Goal: Information Seeking & Learning: Learn about a topic

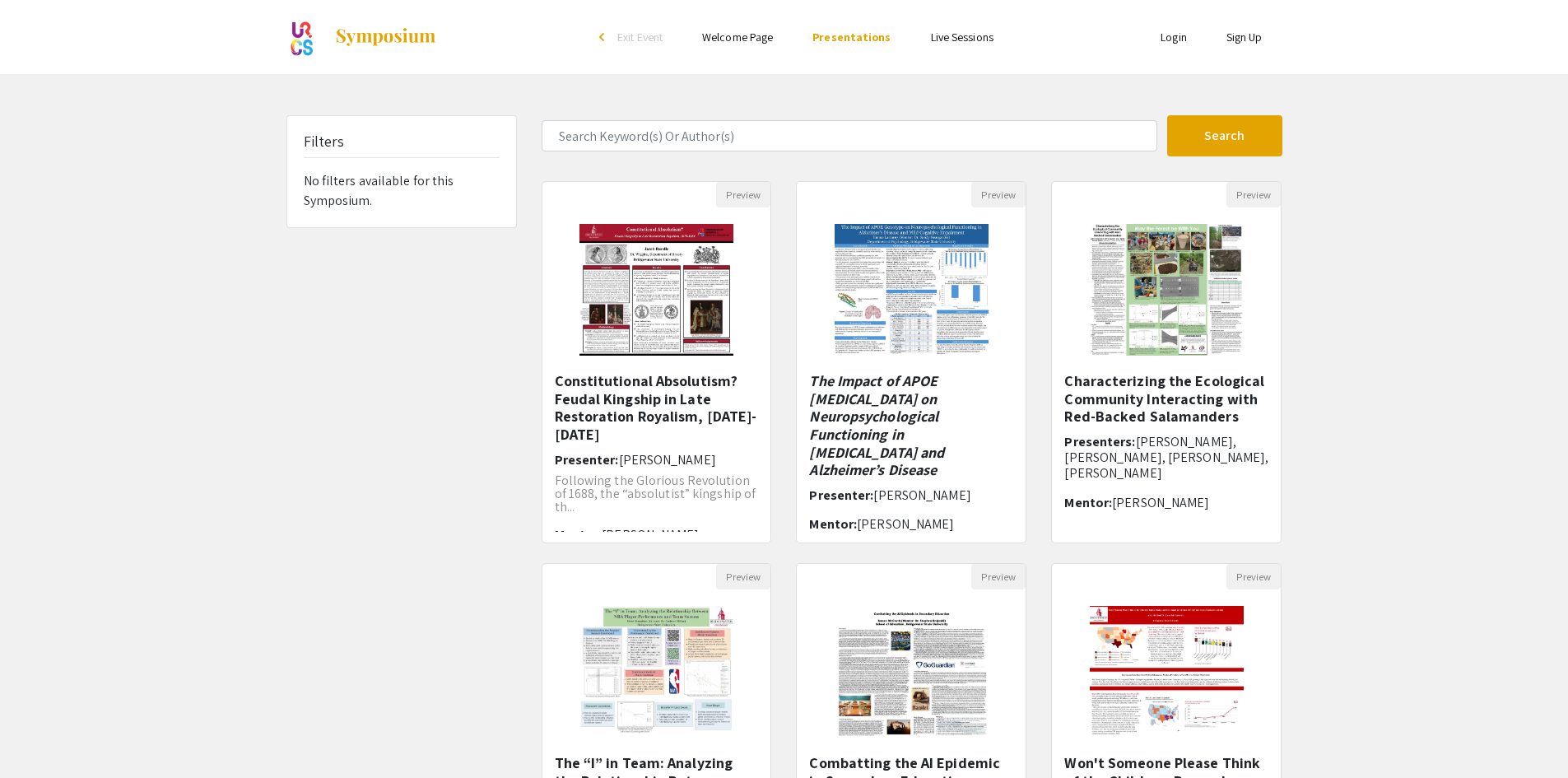
click at [1249, 38] on link "Sign Up" at bounding box center [1244, 36] width 36 height 15
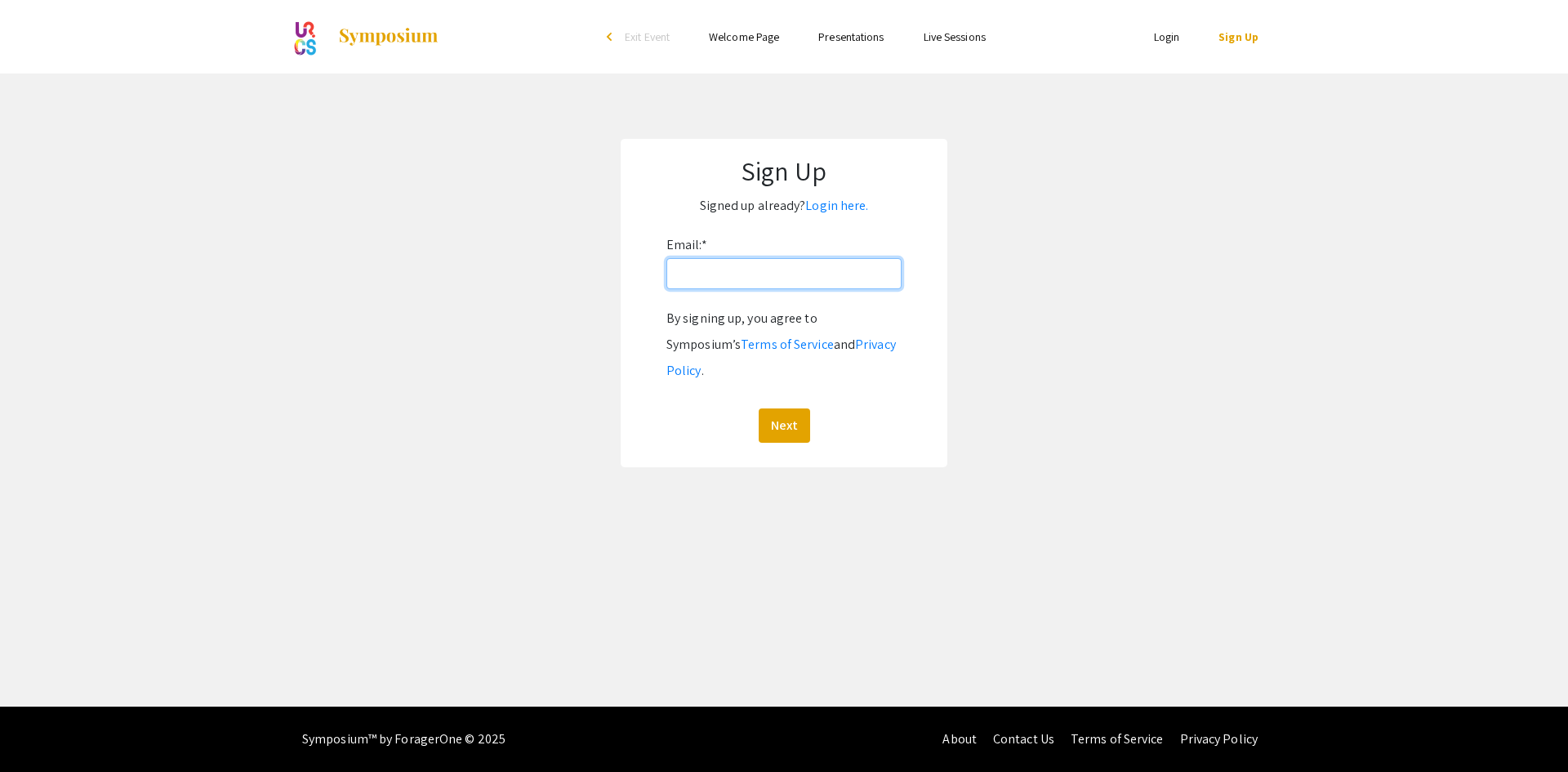
click at [784, 283] on input "Email: *" at bounding box center [784, 273] width 235 height 31
type input "[EMAIL_ADDRESS][DOMAIN_NAME]"
click at [778, 408] on button "Next" at bounding box center [784, 425] width 52 height 34
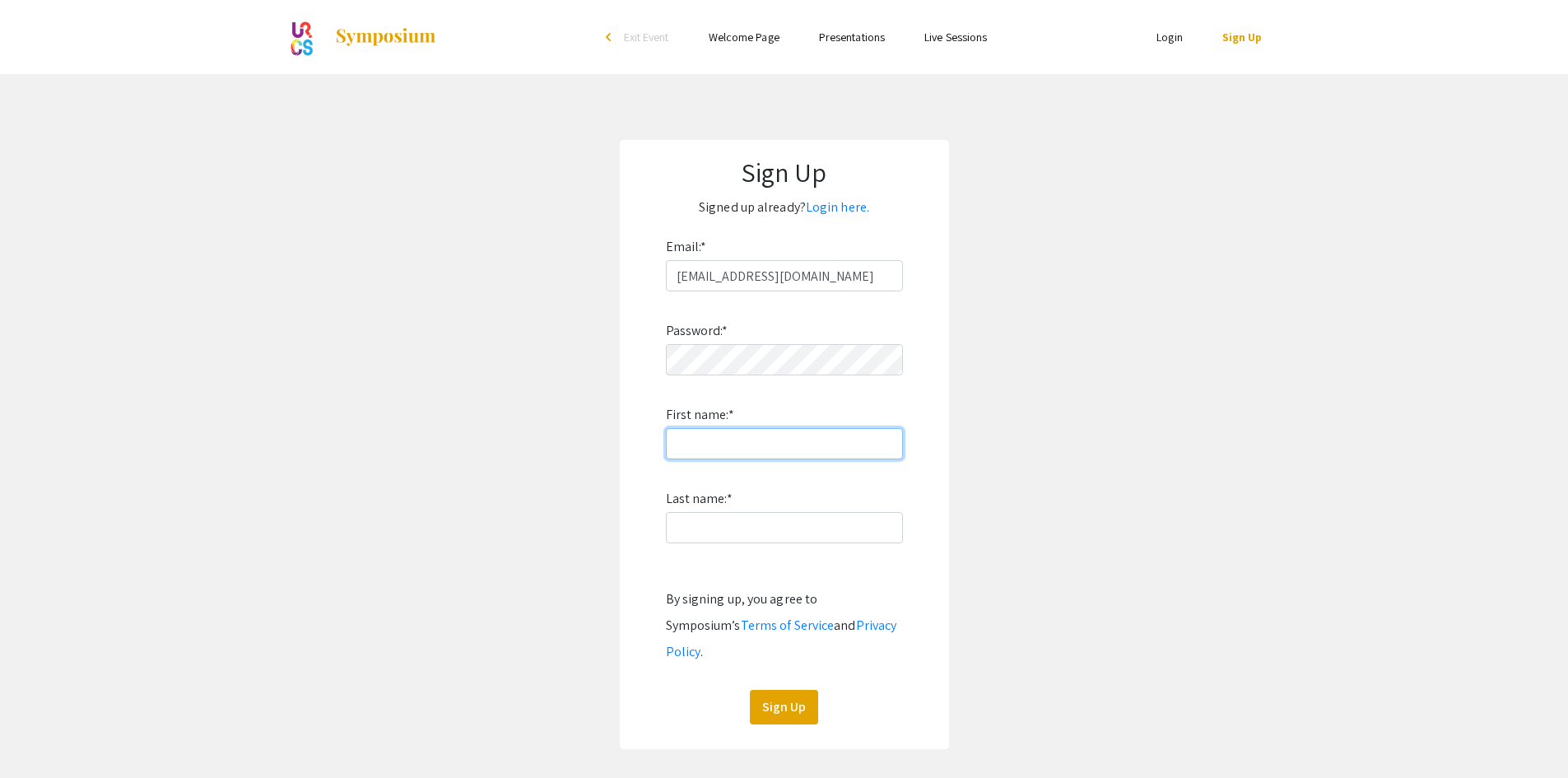
click at [728, 456] on input "First name: *" at bounding box center [784, 443] width 237 height 31
type input "[PERSON_NAME]"
click at [801, 689] on button "Sign Up" at bounding box center [784, 706] width 68 height 35
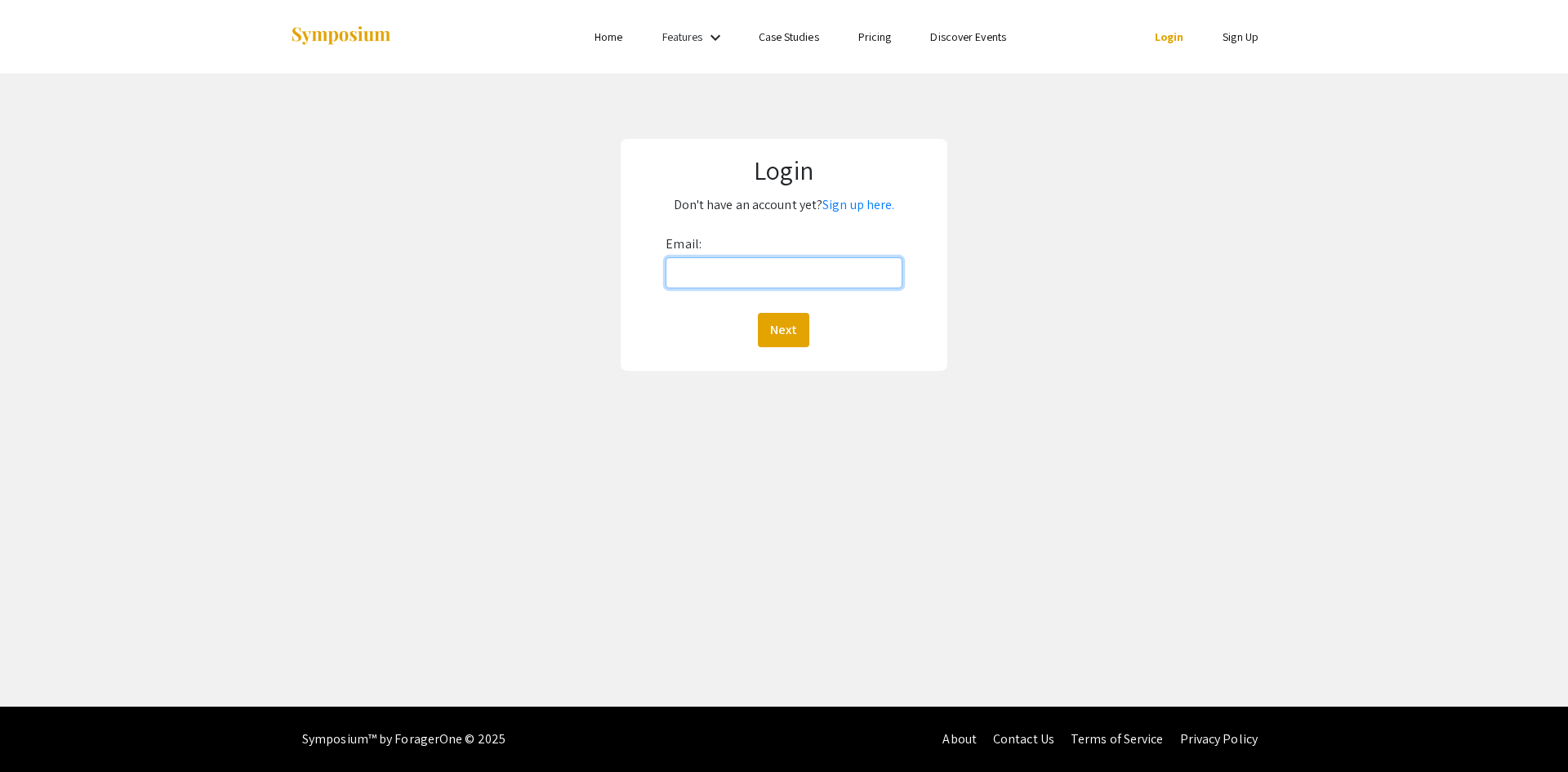
click at [828, 287] on input "Email:" at bounding box center [784, 273] width 236 height 31
type input "[EMAIL_ADDRESS][DOMAIN_NAME]"
click at [803, 320] on button "Next" at bounding box center [784, 330] width 52 height 34
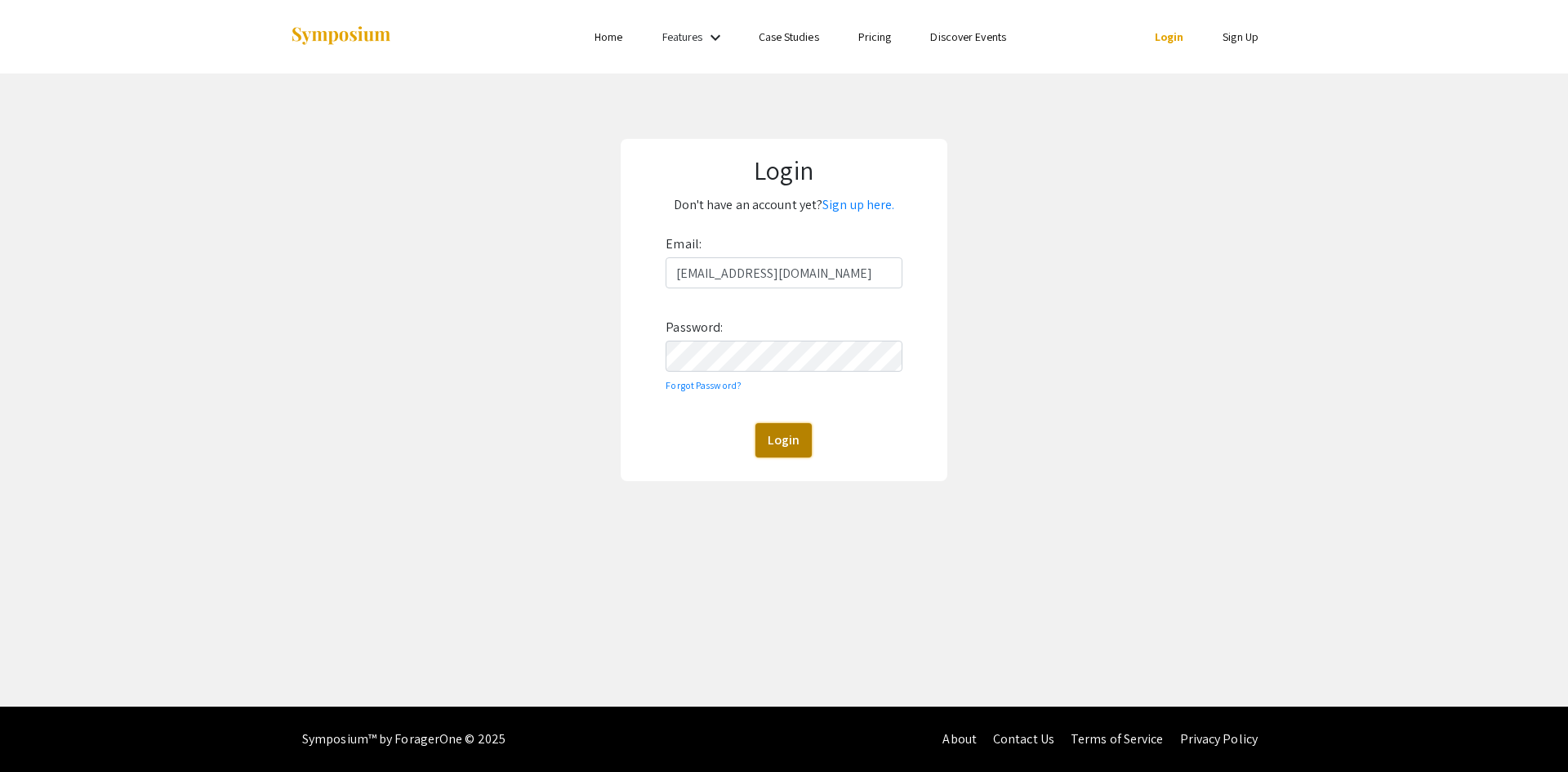
click at [787, 438] on button "Login" at bounding box center [784, 440] width 56 height 34
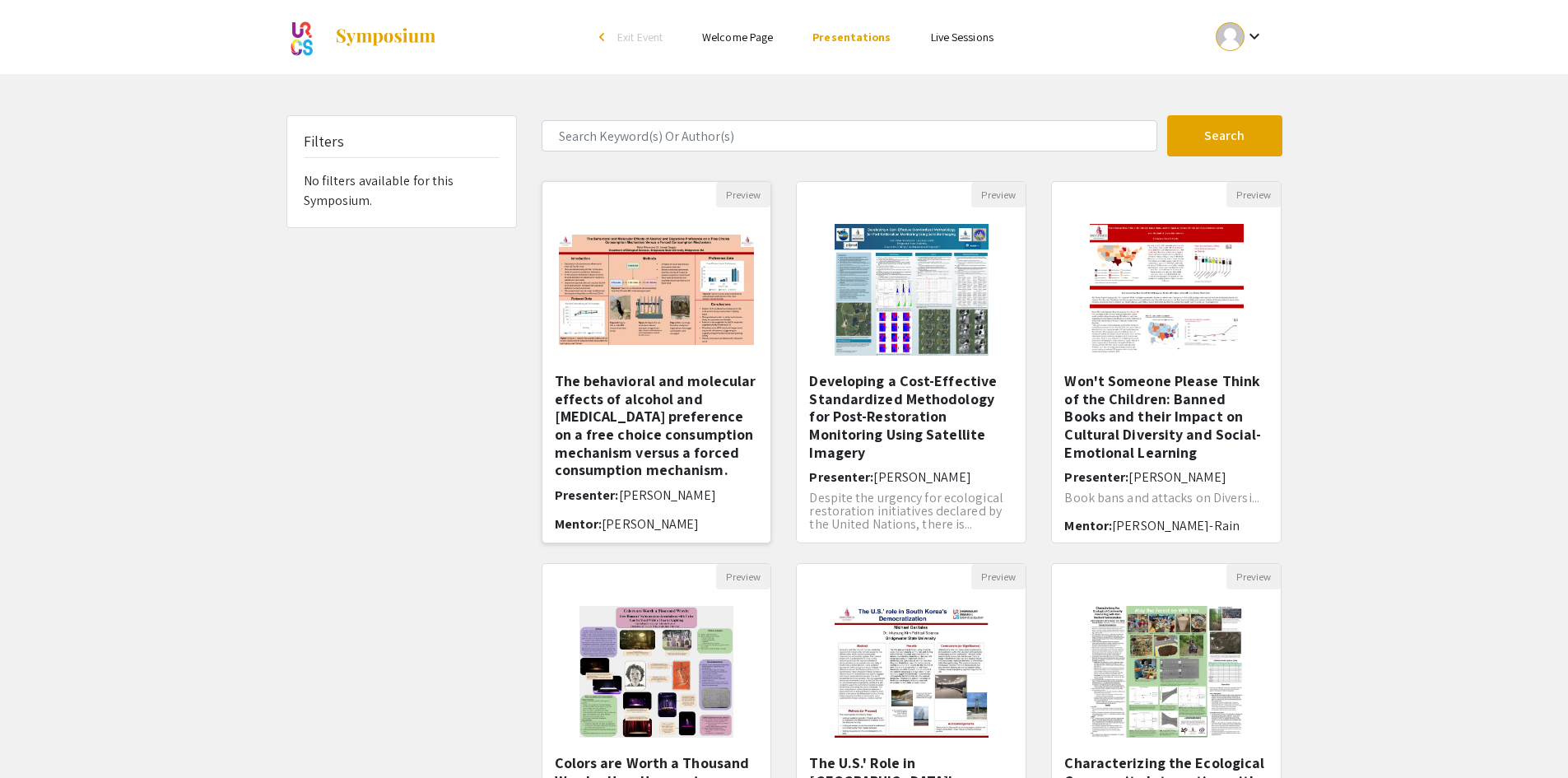
click at [628, 410] on h5 "The behavioral and molecular effects of alcohol and dopamine preference on a fr…" at bounding box center [657, 425] width 204 height 107
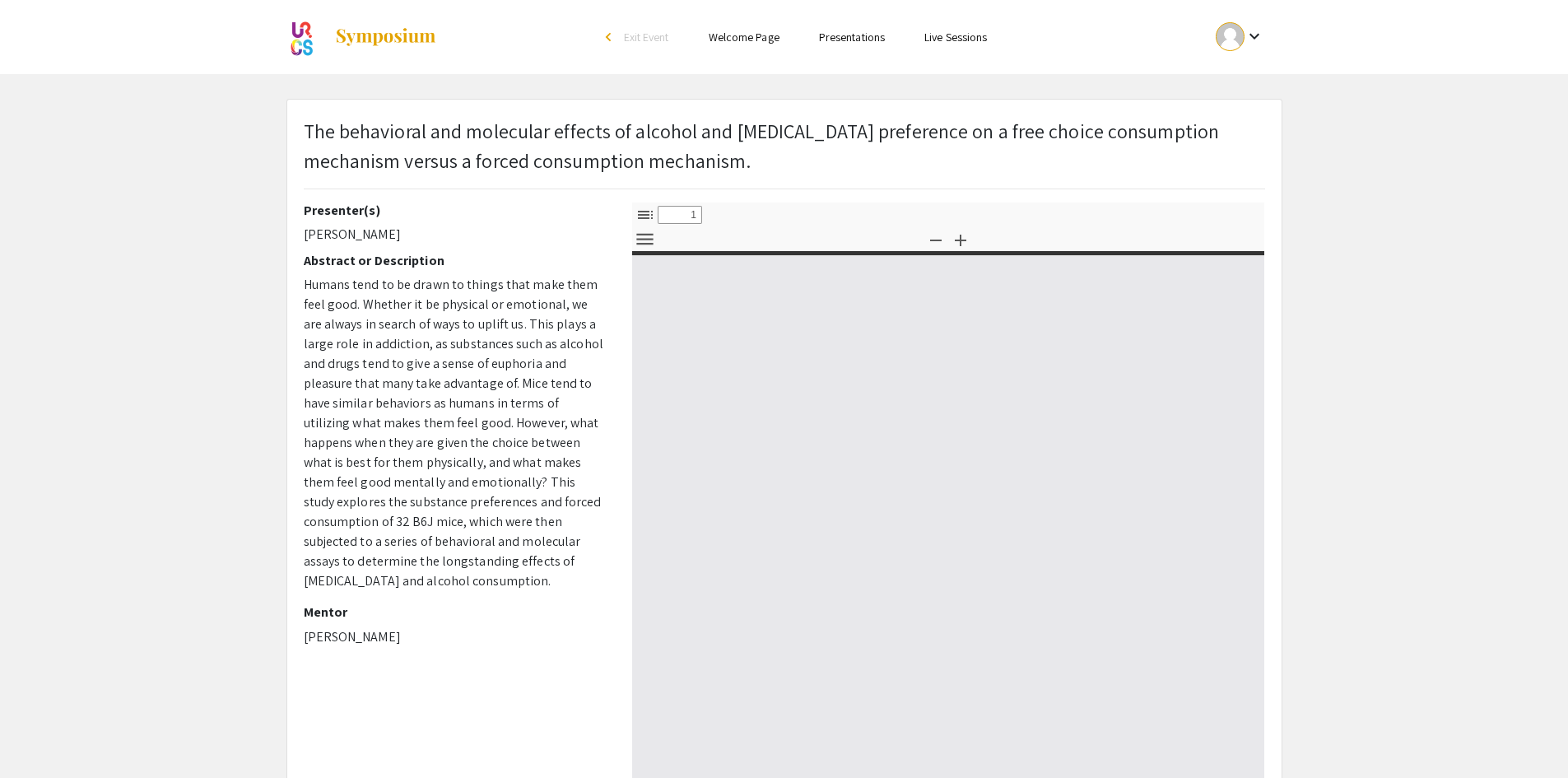
select select "custom"
type input "0"
select select "custom"
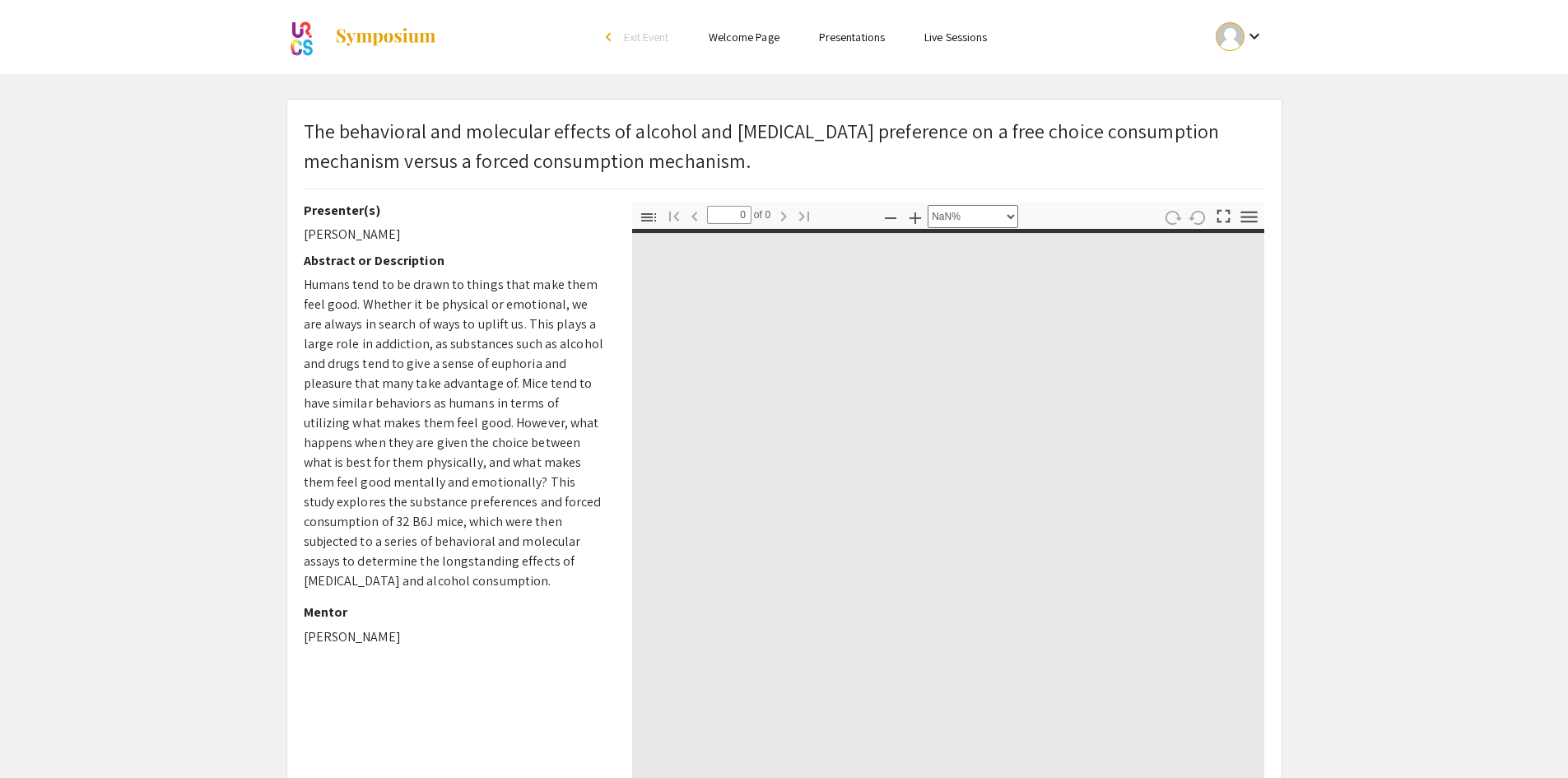
type input "1"
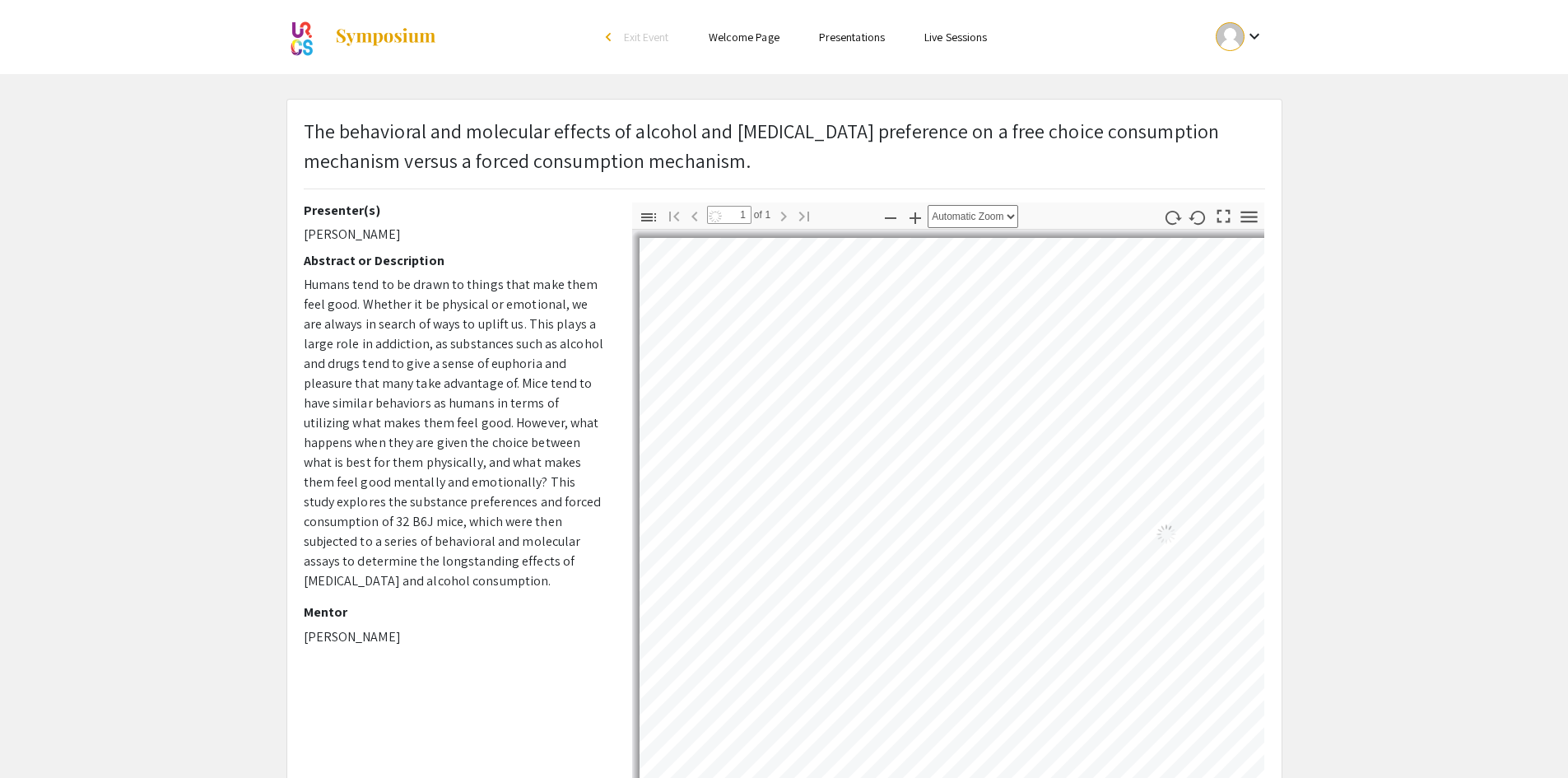
select select "auto"
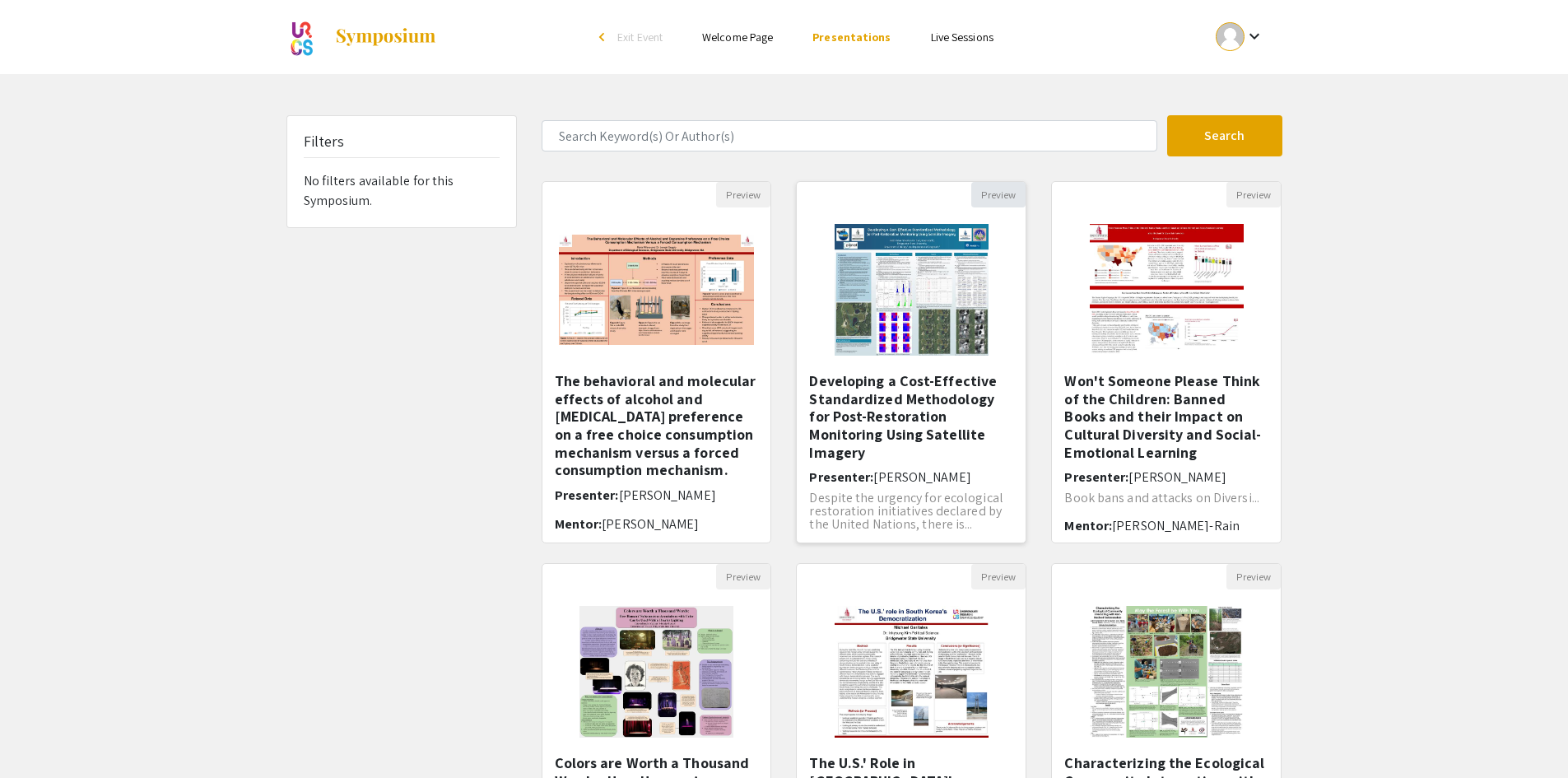
click at [1003, 197] on button "Preview" at bounding box center [998, 194] width 54 height 26
select select "custom"
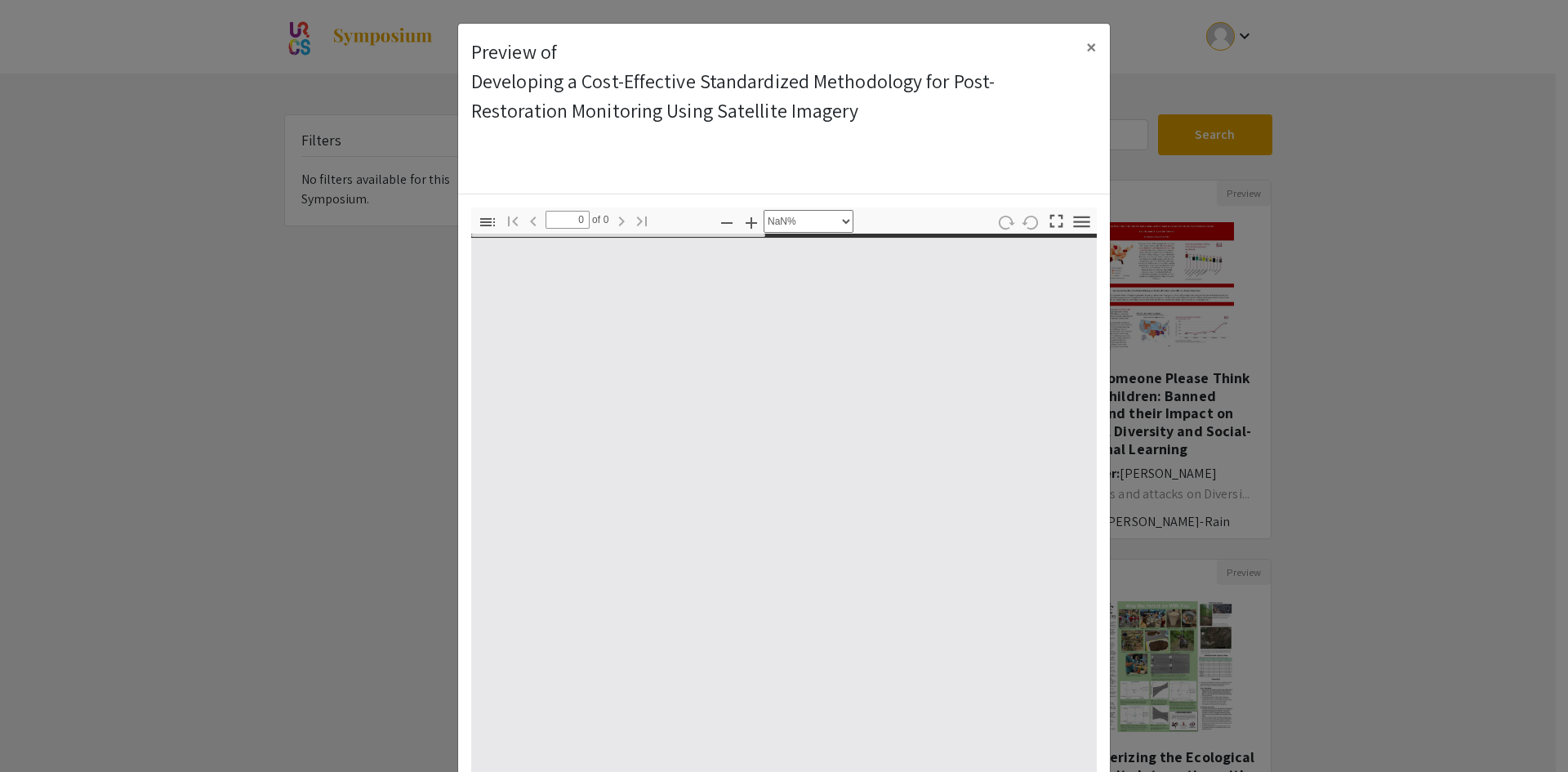
type input "1"
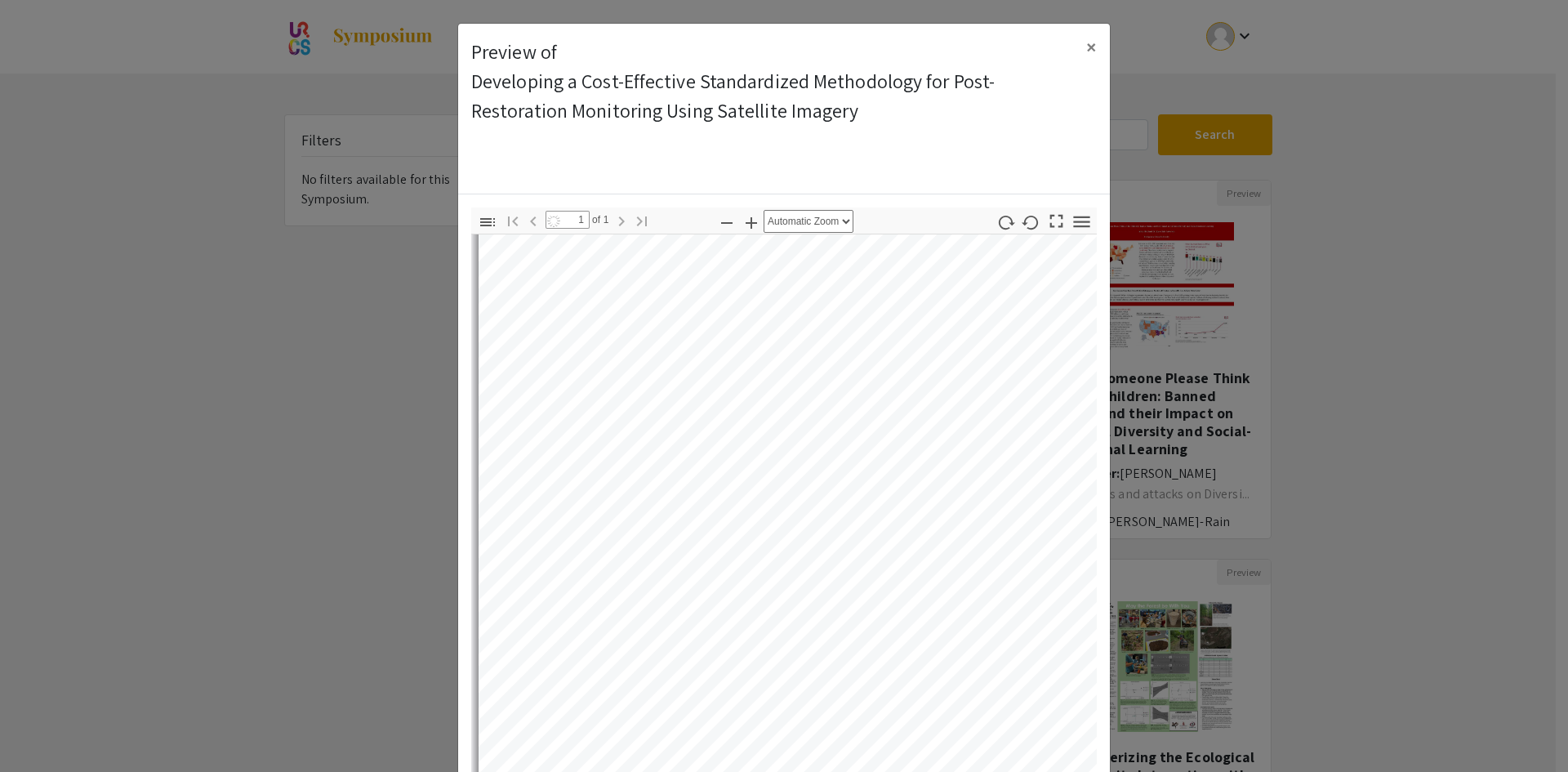
scroll to position [490, 0]
select select "auto"
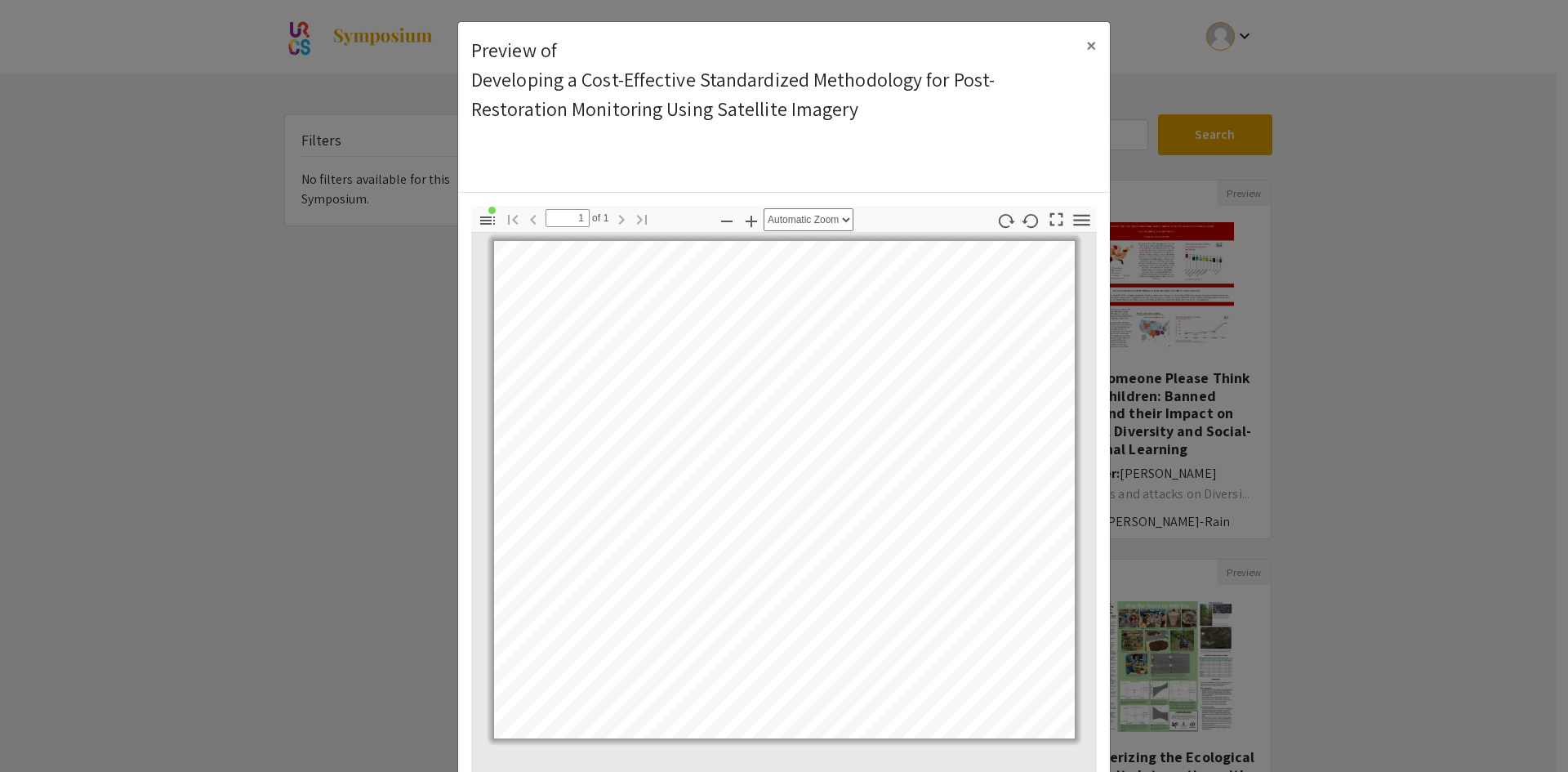
scroll to position [0, 0]
click at [1086, 47] on span "×" at bounding box center [1091, 47] width 11 height 26
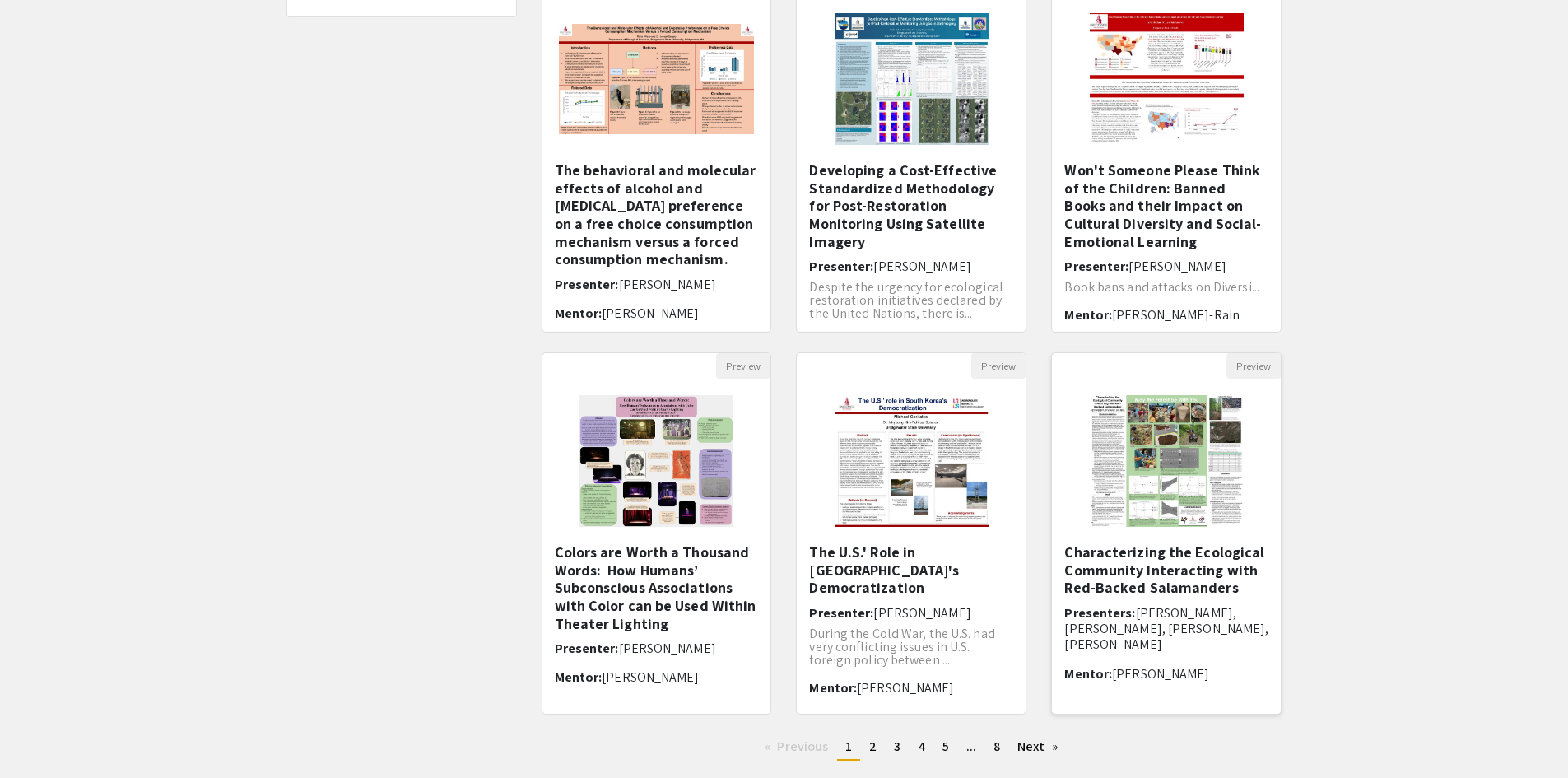
scroll to position [314, 0]
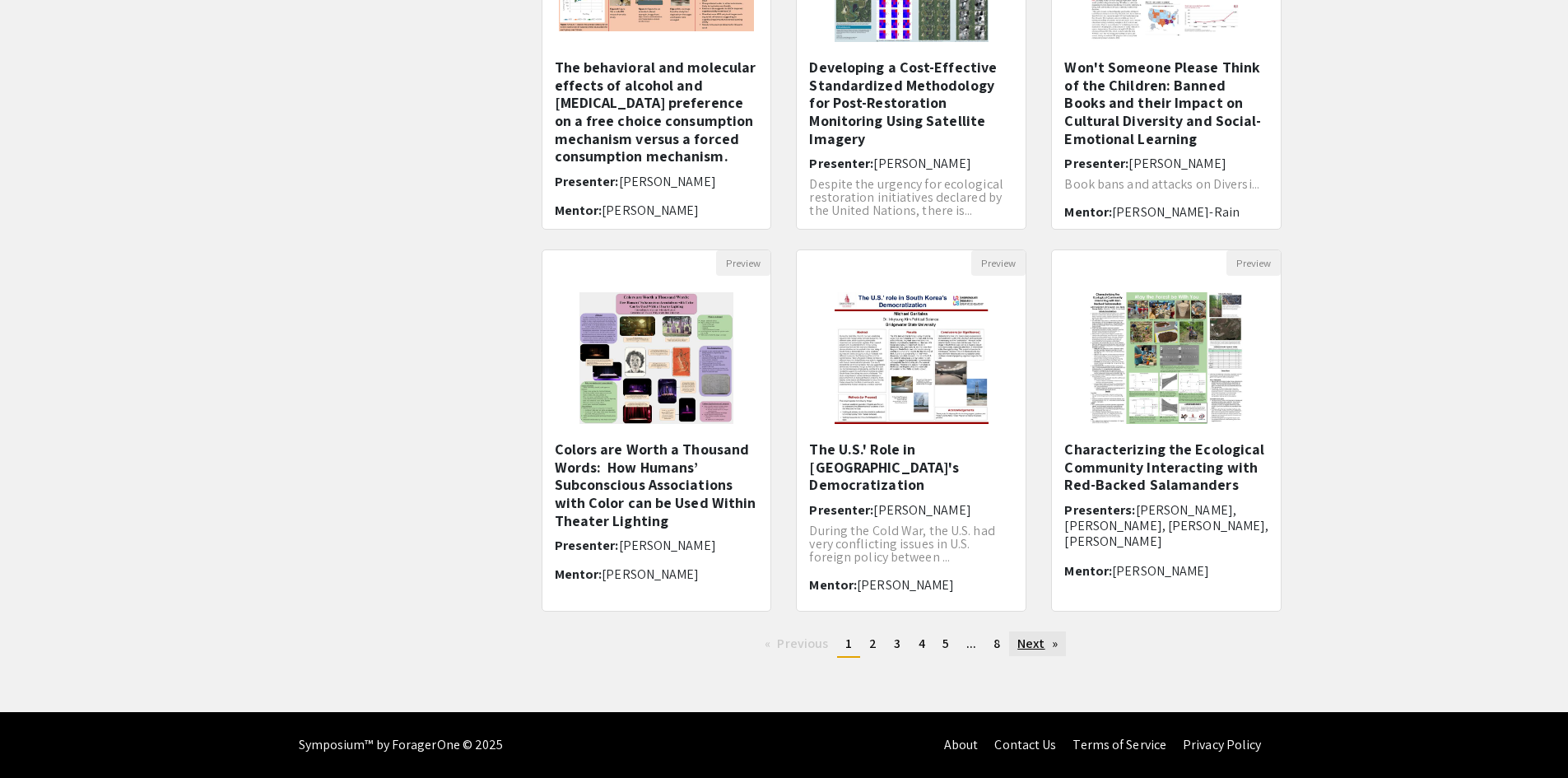
click at [1034, 643] on link "Next page" at bounding box center [1037, 643] width 57 height 25
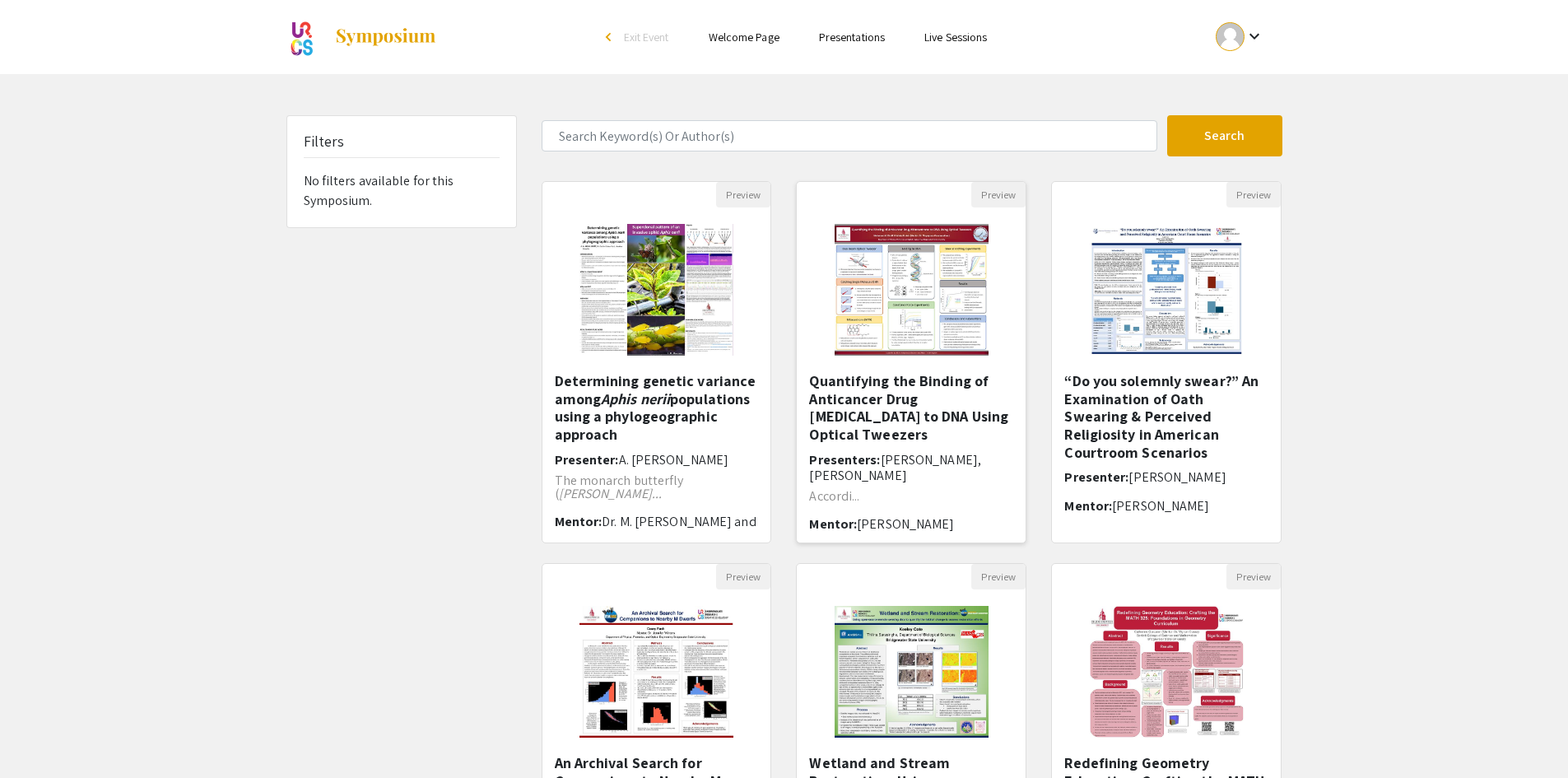
click at [903, 385] on h5 "Quantifying the Binding of Anticancer Drug Mitoxantrone to DNA Using Optical Tw…" at bounding box center [911, 408] width 204 height 71
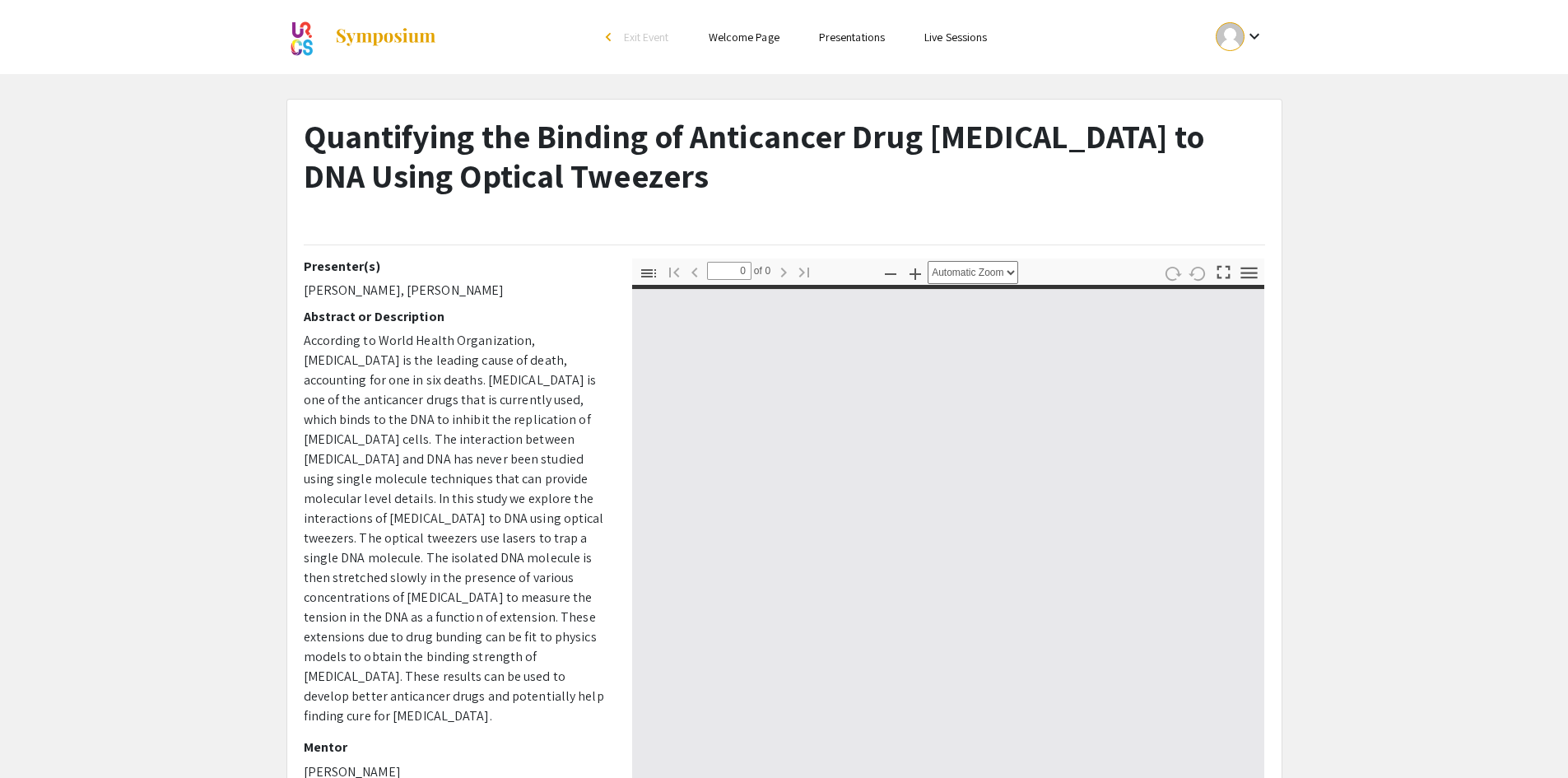
select select "custom"
type input "1"
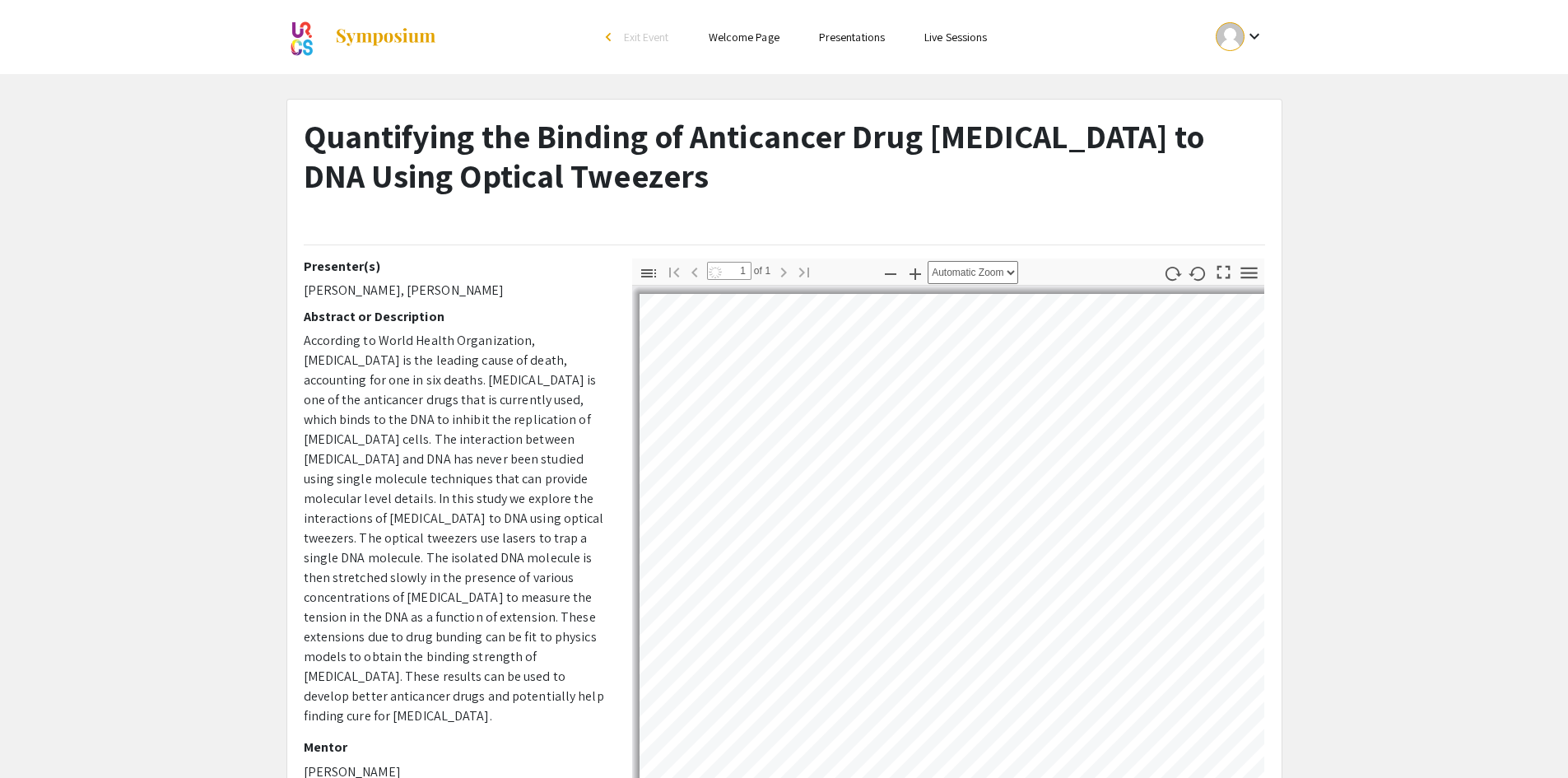
select select "auto"
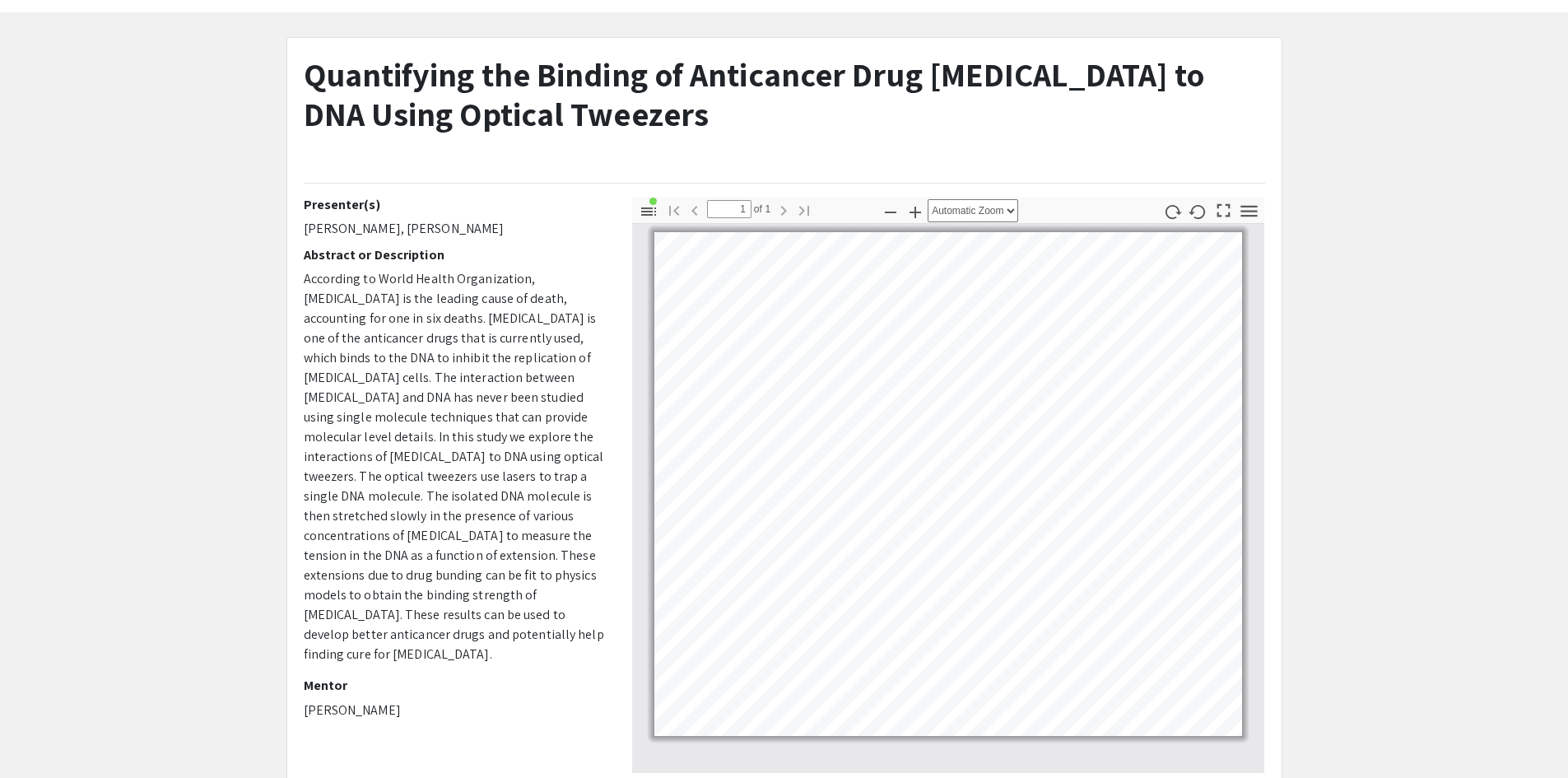
scroll to position [82, 0]
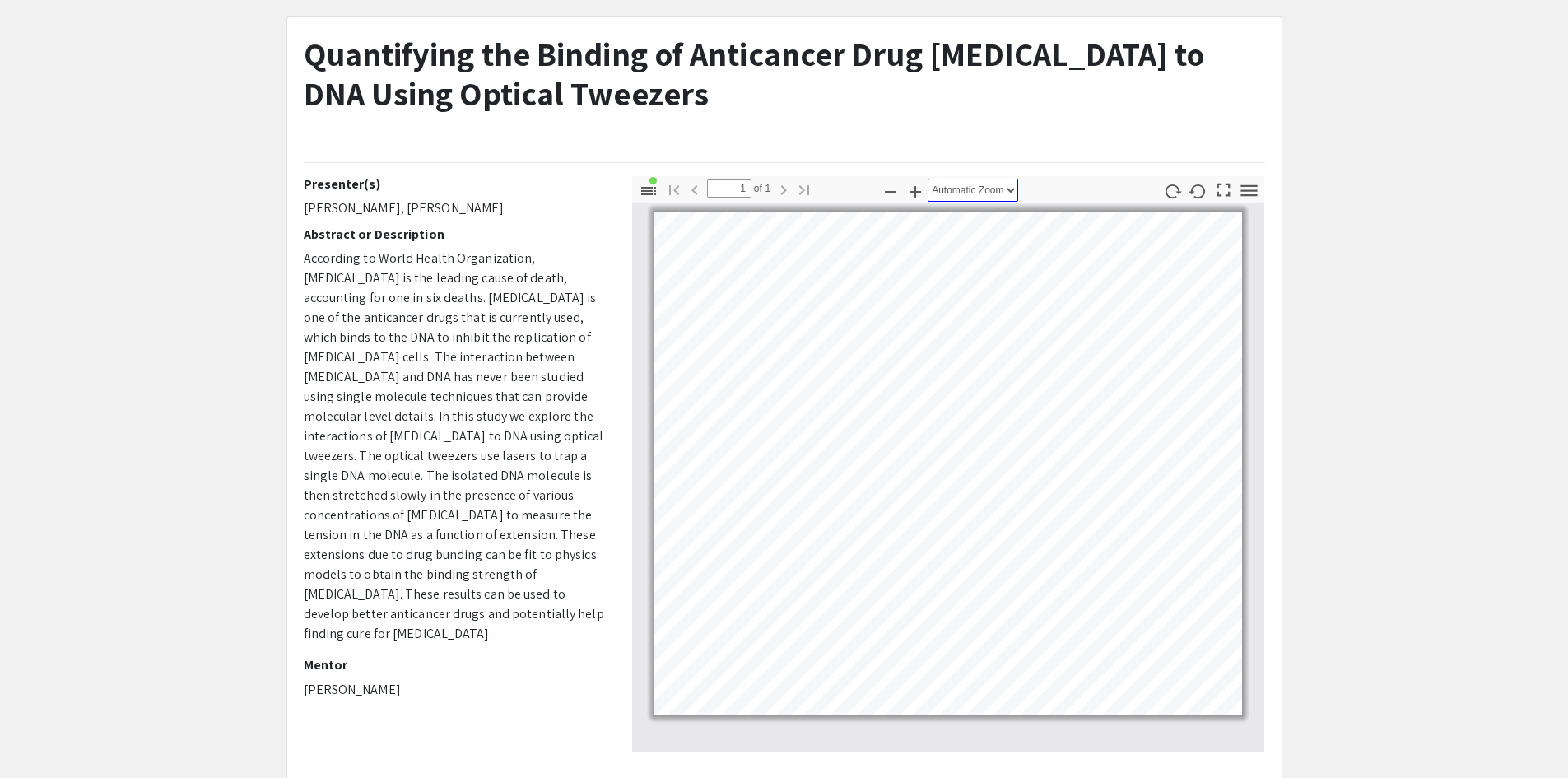
click at [964, 186] on select "Automatic Zoom Actual Size Page Fit Page Width 50% 100% 125% 150% 200% 300% 400…" at bounding box center [973, 191] width 90 height 23
click at [1022, 121] on p at bounding box center [784, 134] width 962 height 29
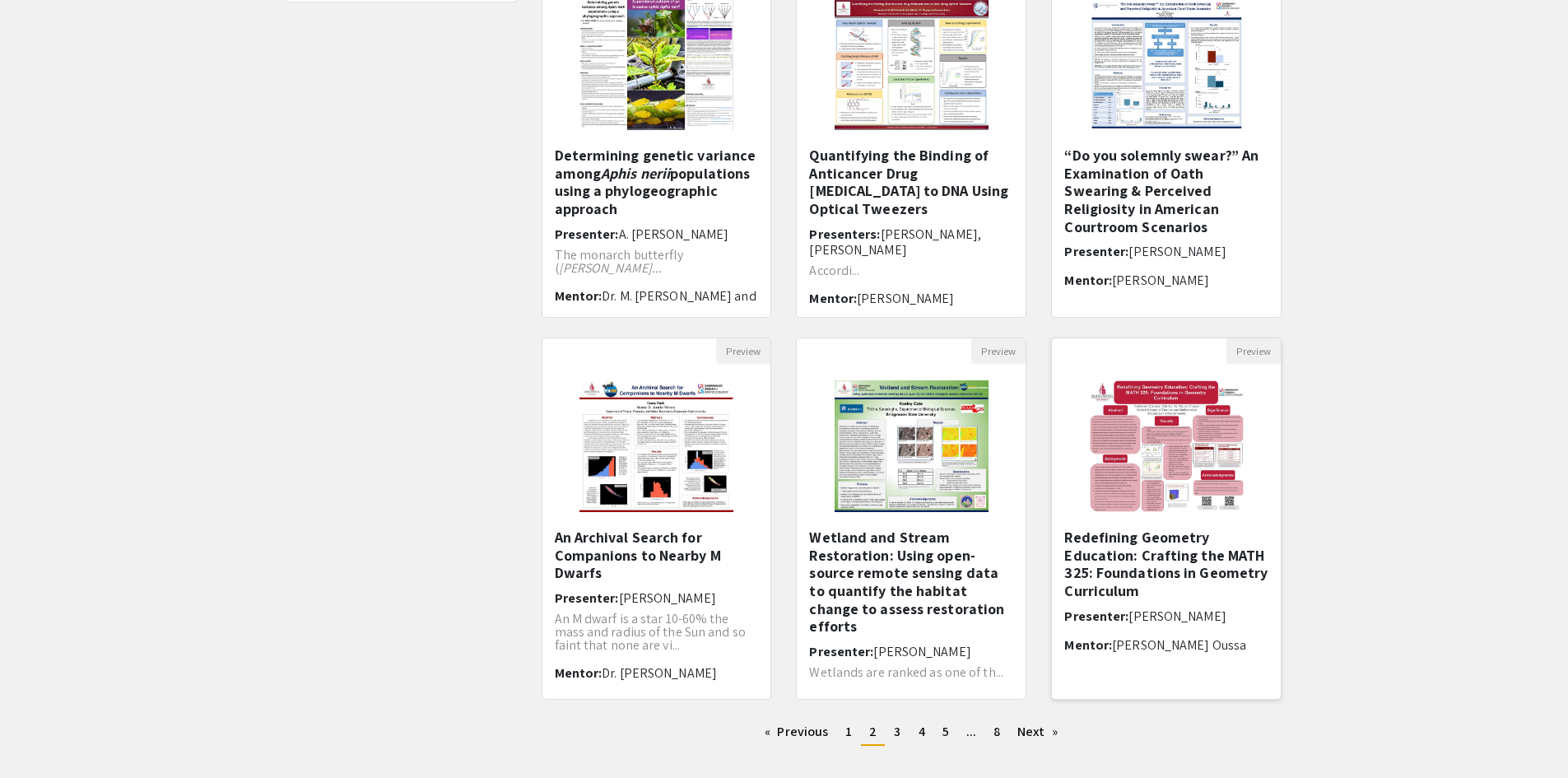
scroll to position [314, 0]
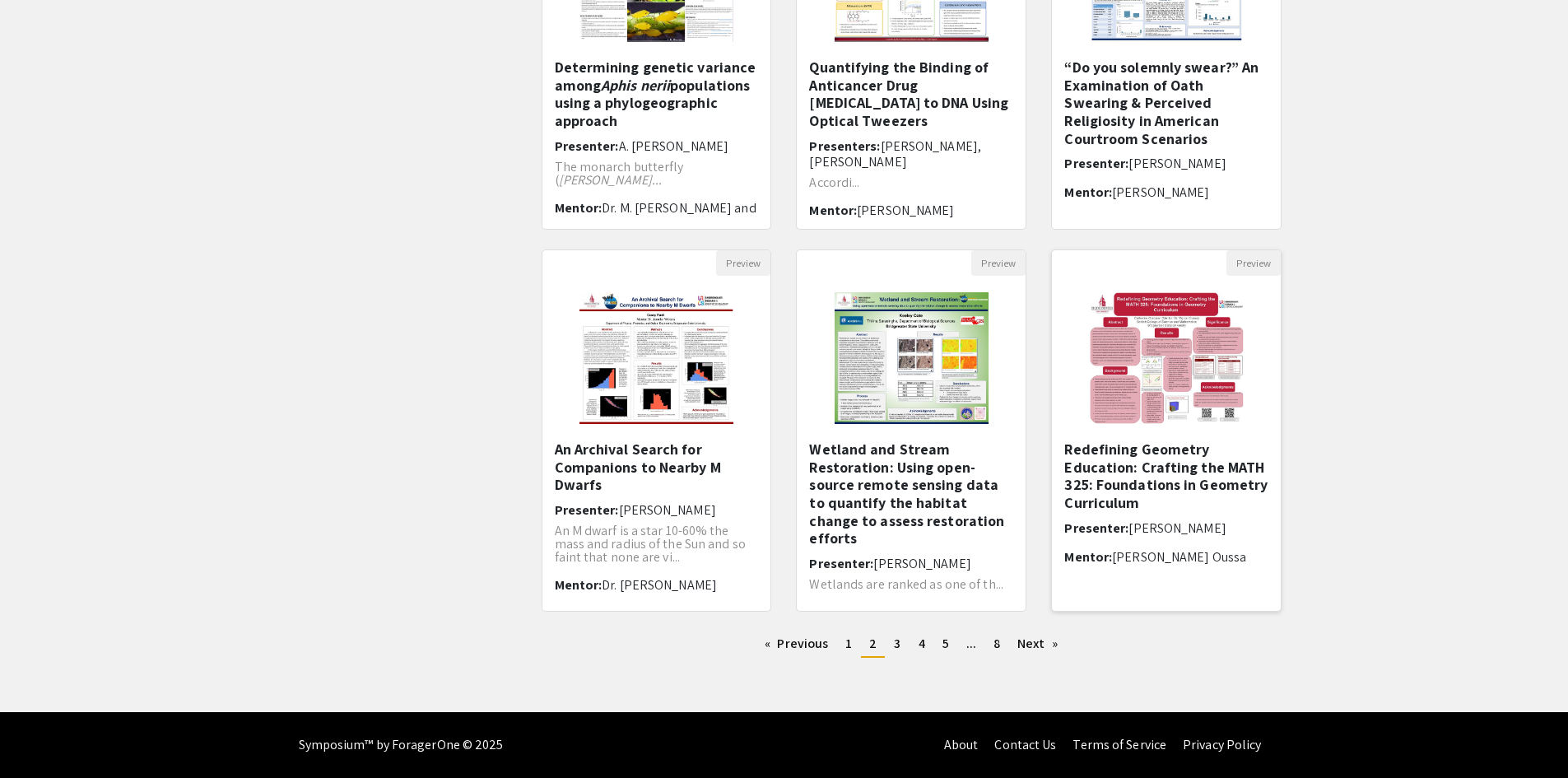
click at [1144, 452] on h5 "Redefining Geometry Education: Crafting the MATH 325: Foundations in Geometry C…" at bounding box center [1166, 476] width 204 height 71
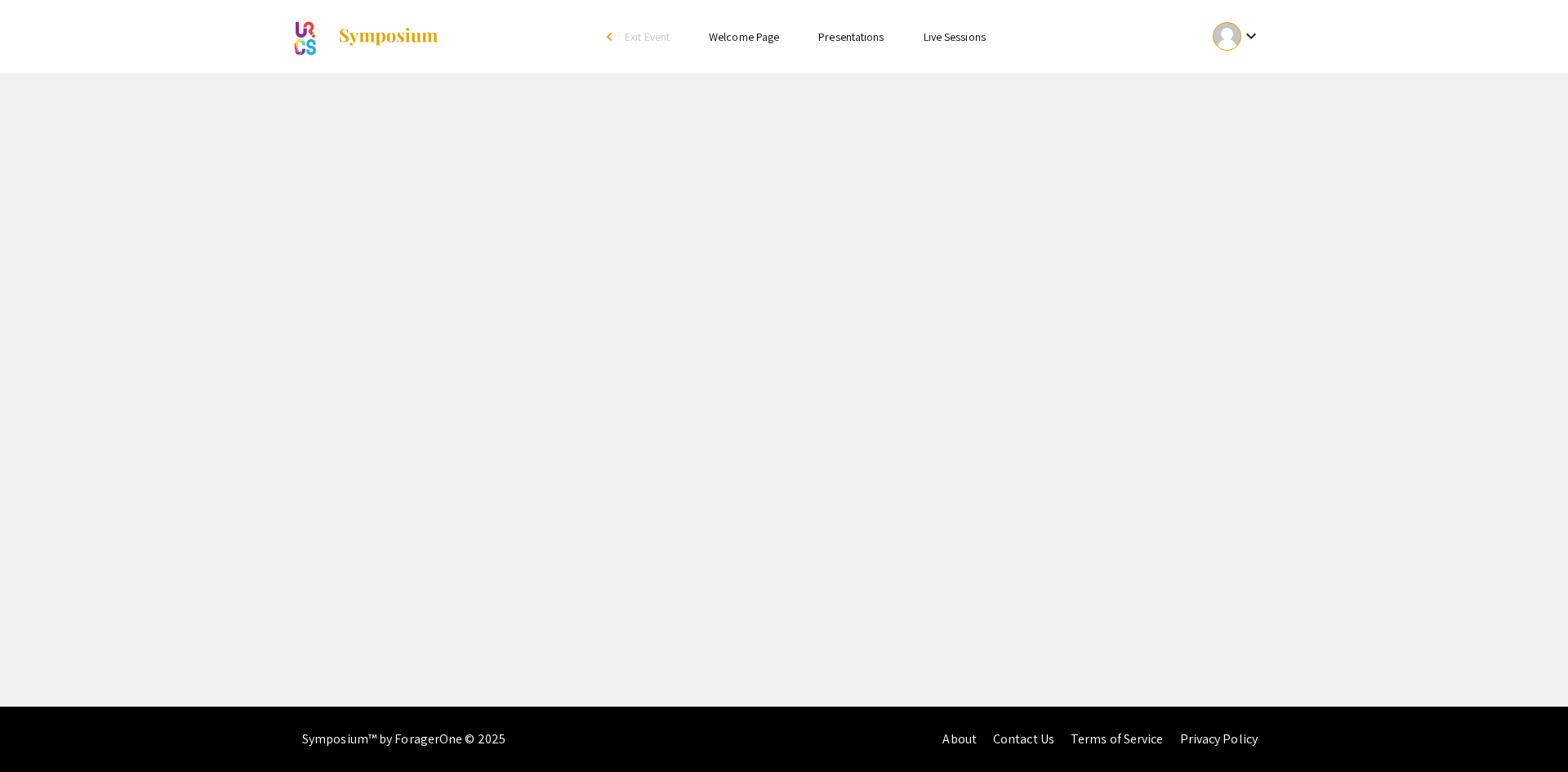
select select "custom"
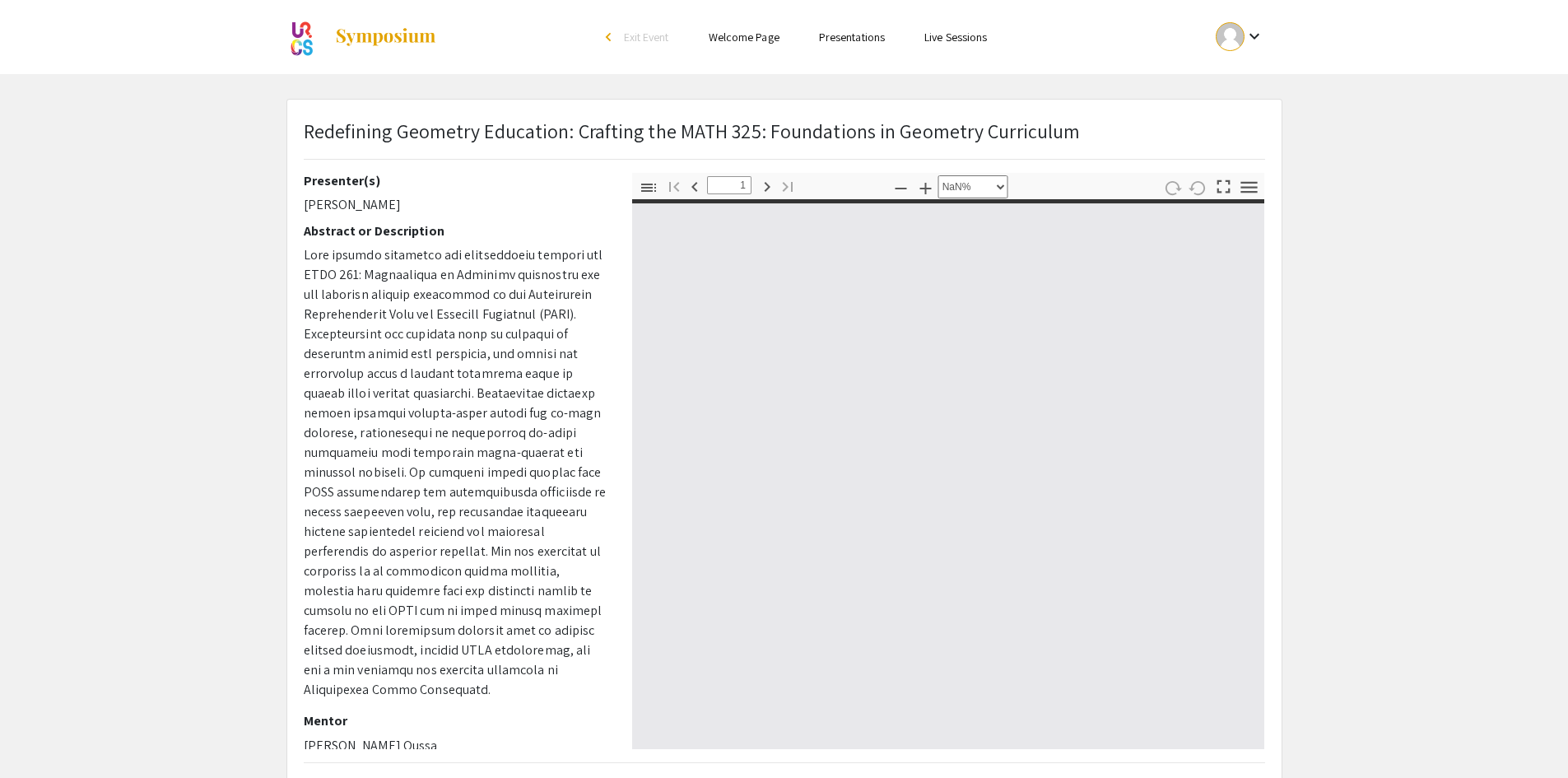
type input "0"
select select "custom"
type input "1"
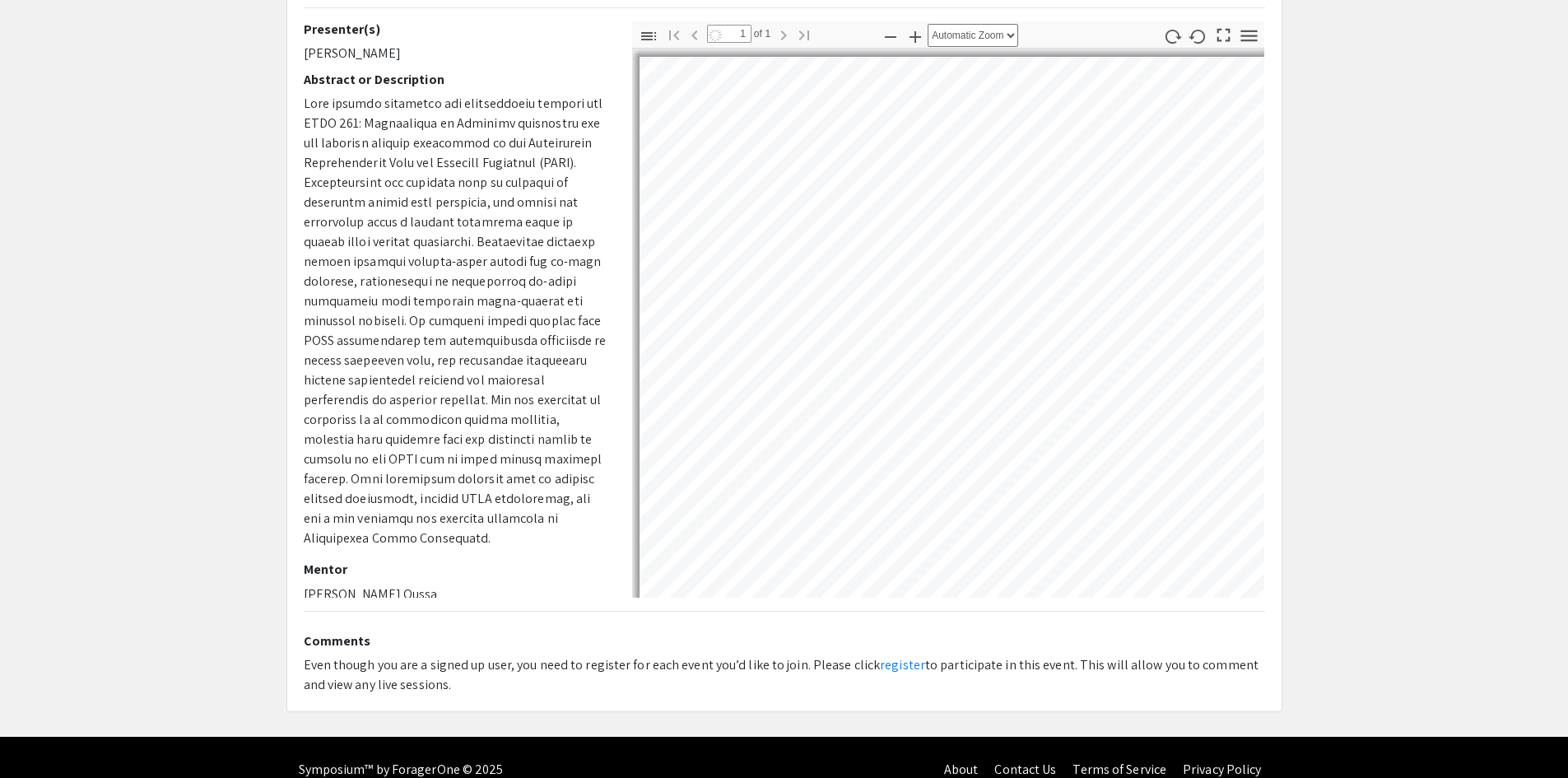
scroll to position [176, 0]
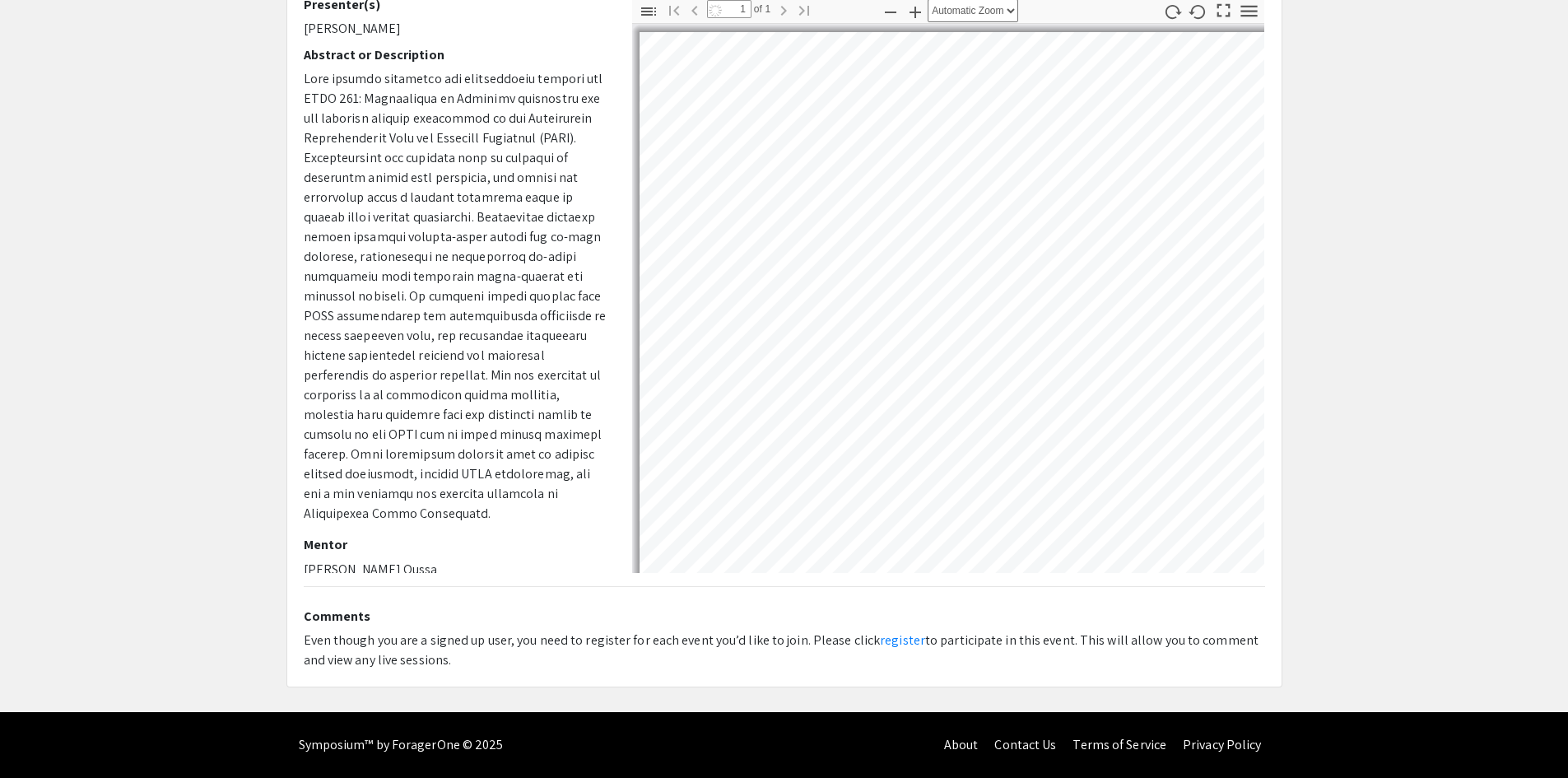
select select "auto"
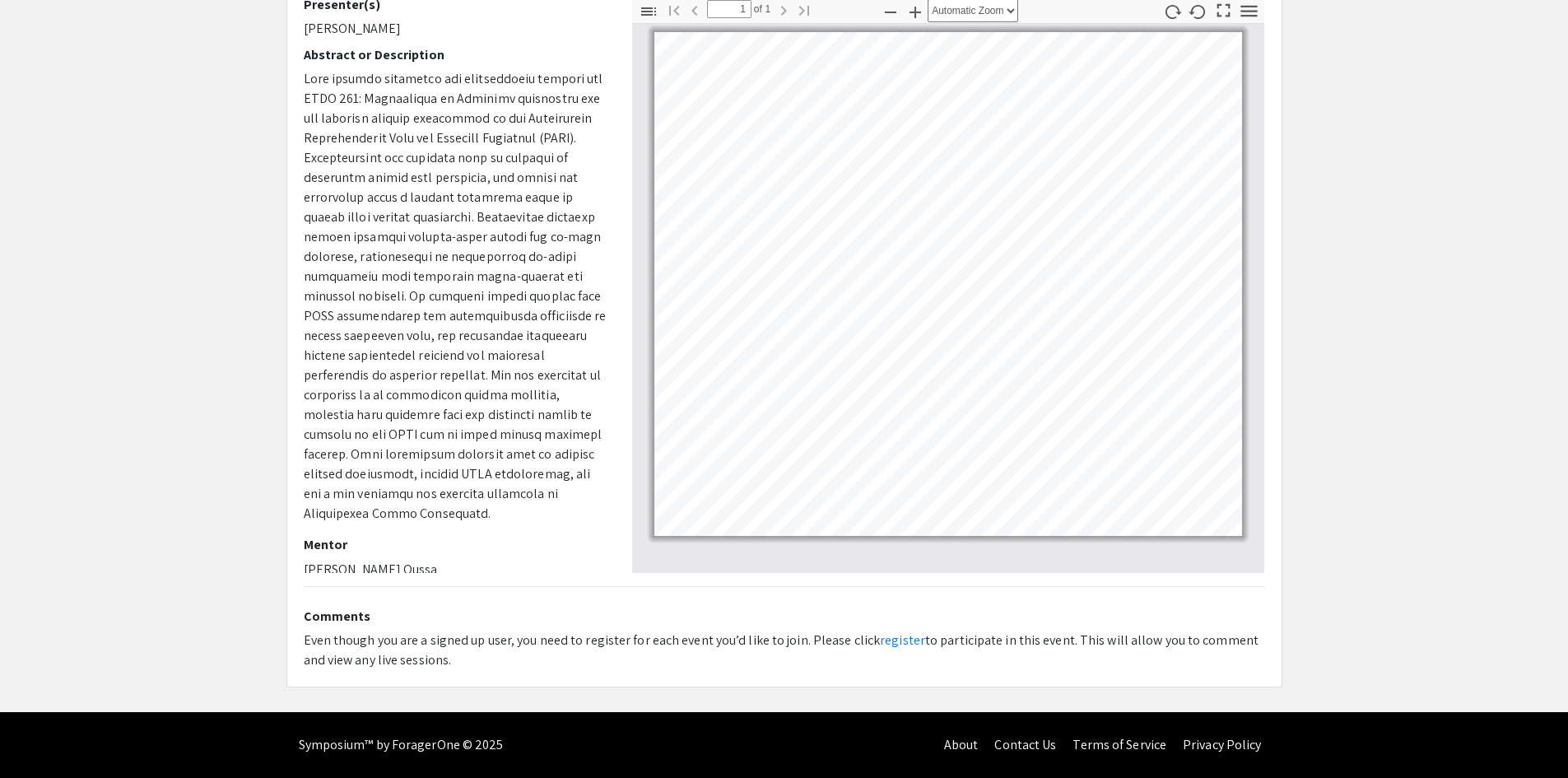
scroll to position [0, 0]
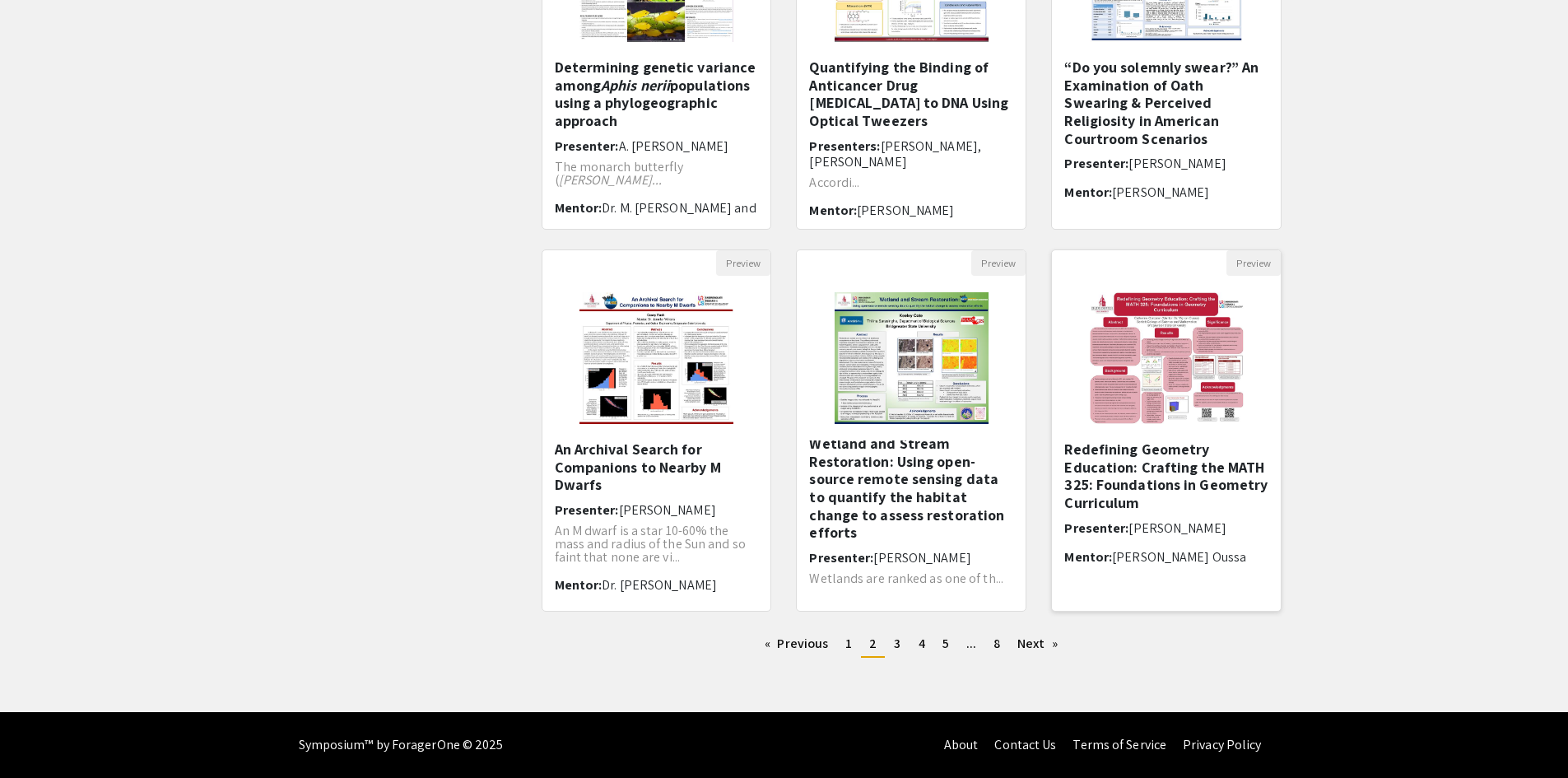
scroll to position [8, 0]
click at [1159, 443] on h5 "Redefining Geometry Education: Crafting the MATH 325: Foundations in Geometry C…" at bounding box center [1166, 476] width 204 height 71
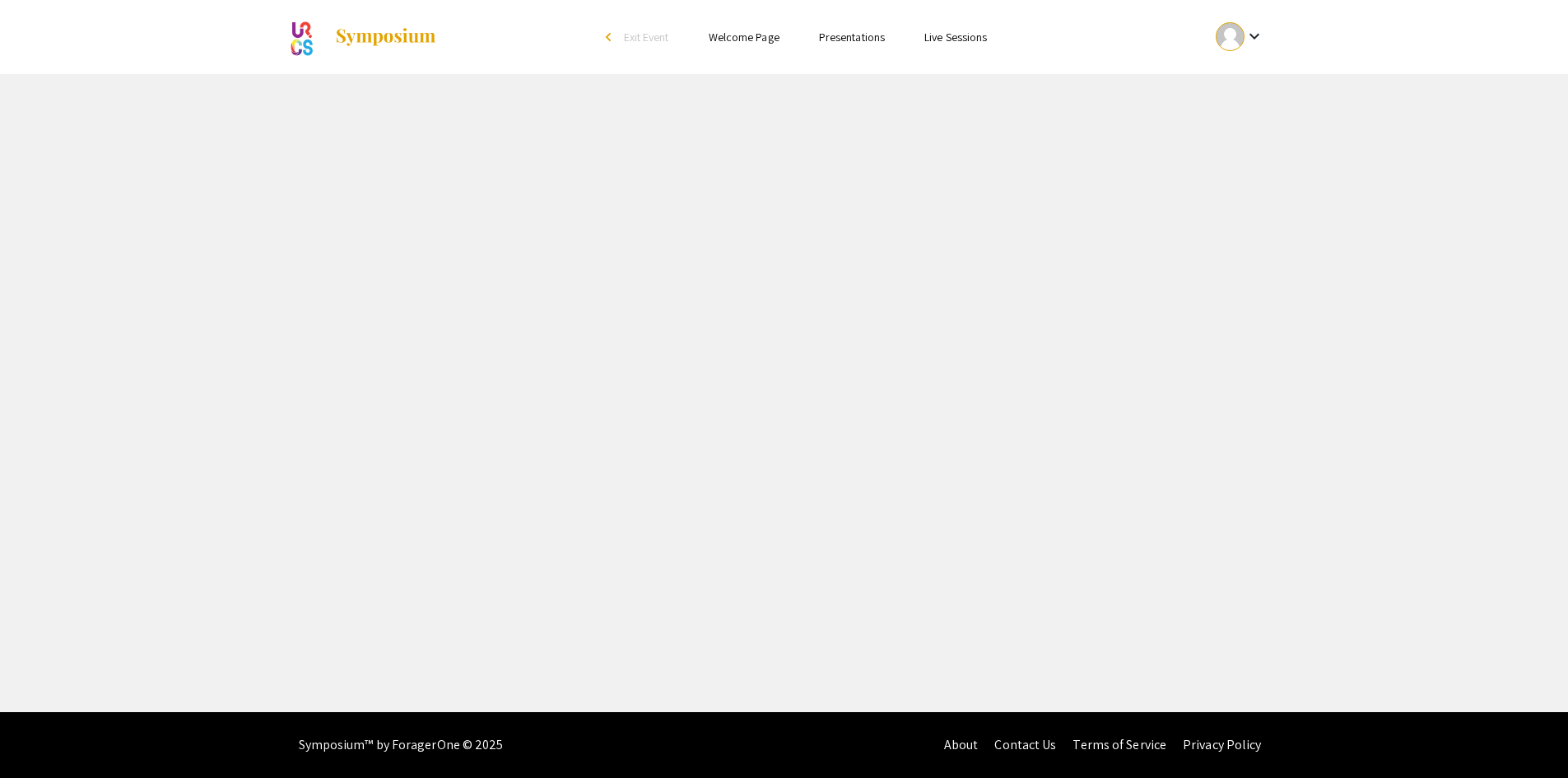
select select "custom"
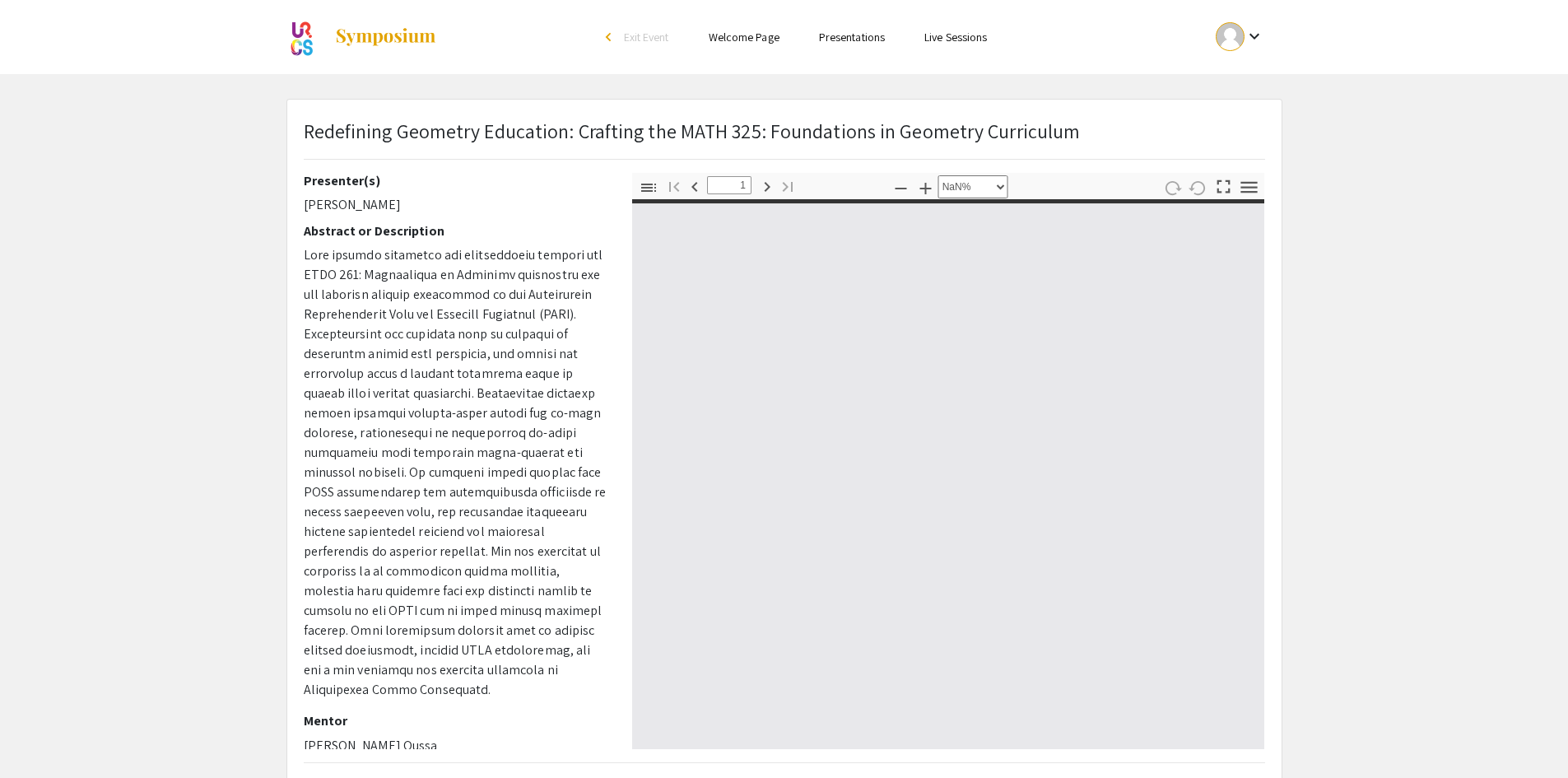
type input "0"
select select "custom"
type input "1"
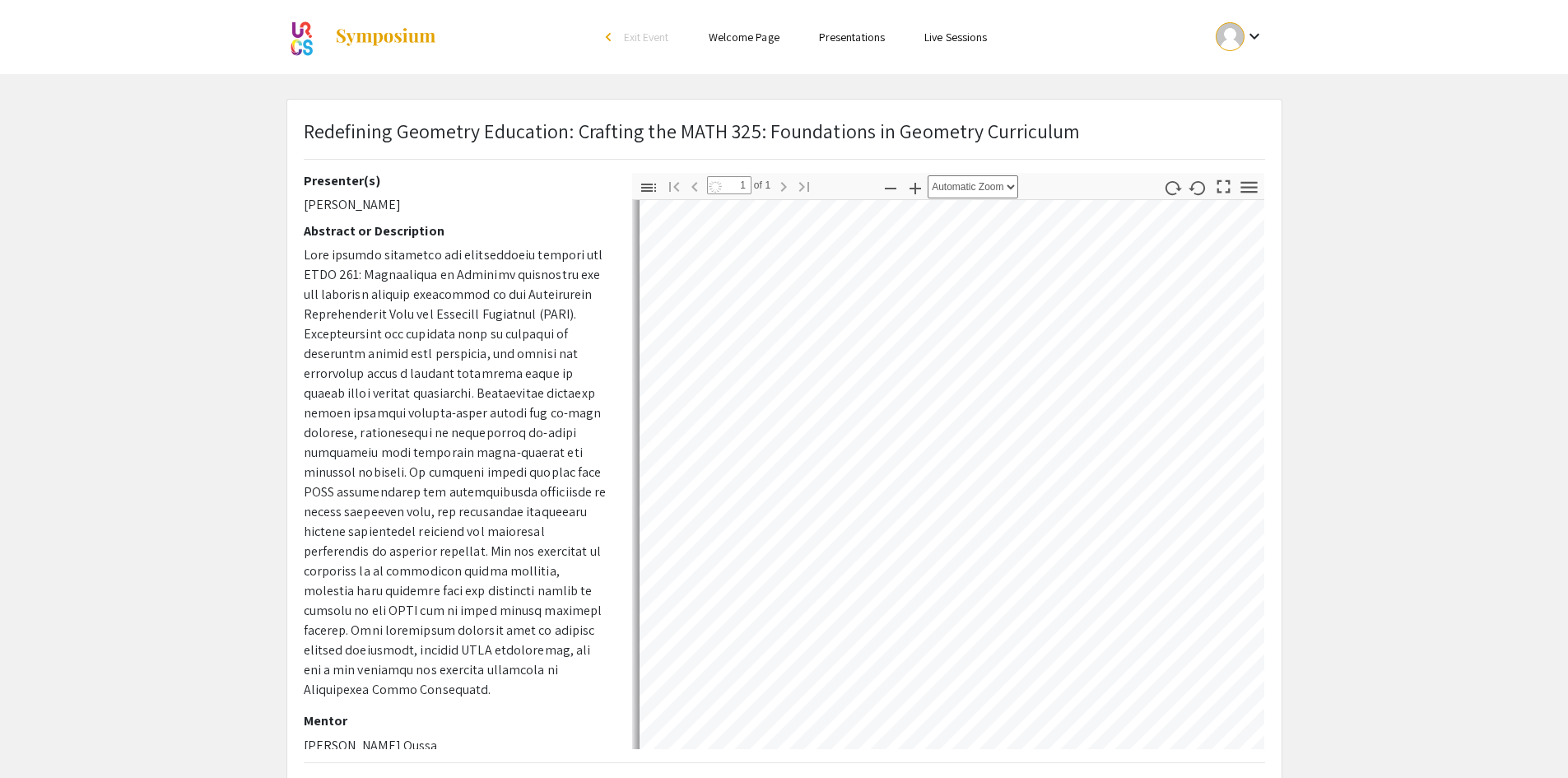
scroll to position [165, 0]
select select "auto"
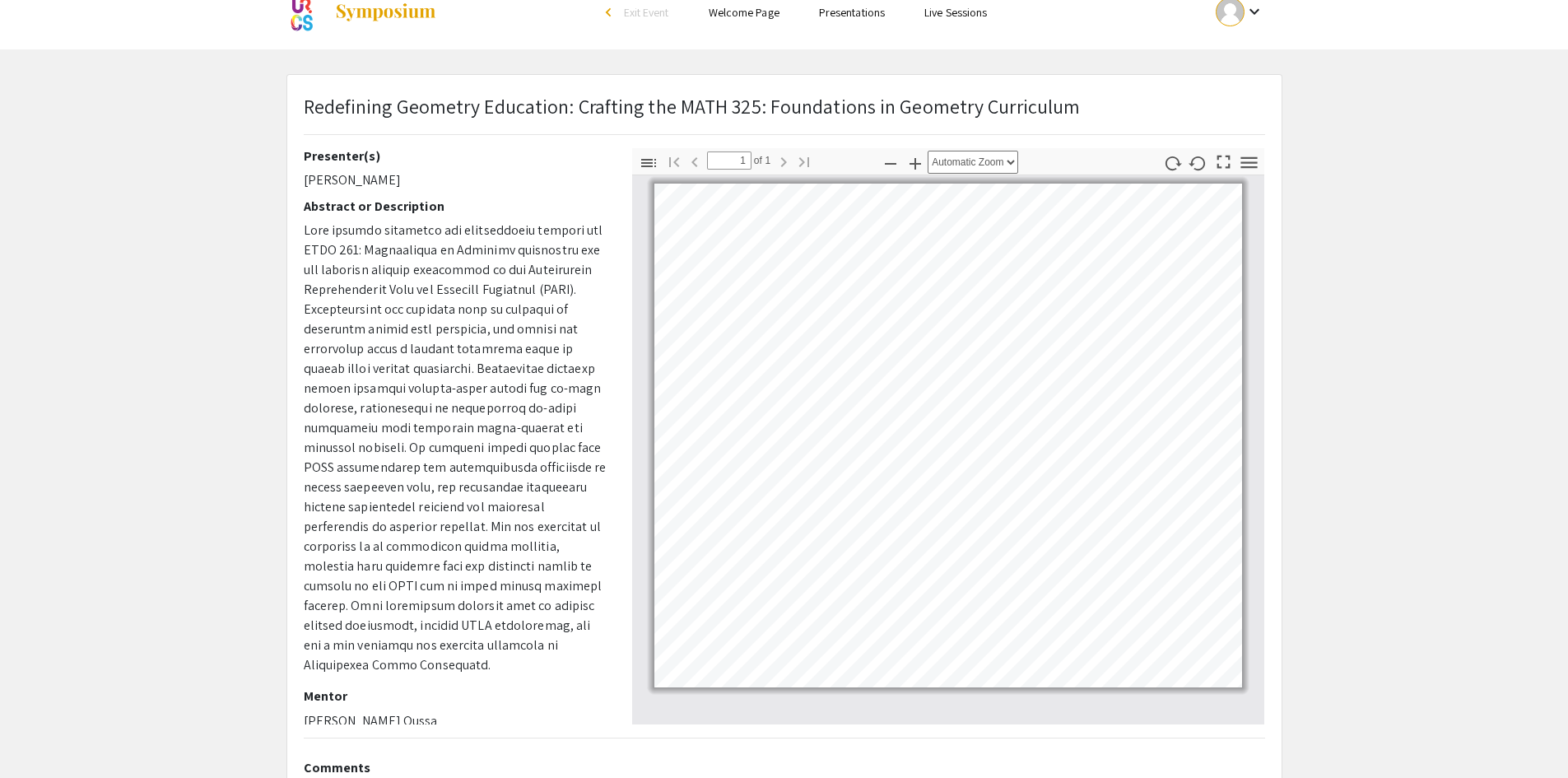
scroll to position [0, 0]
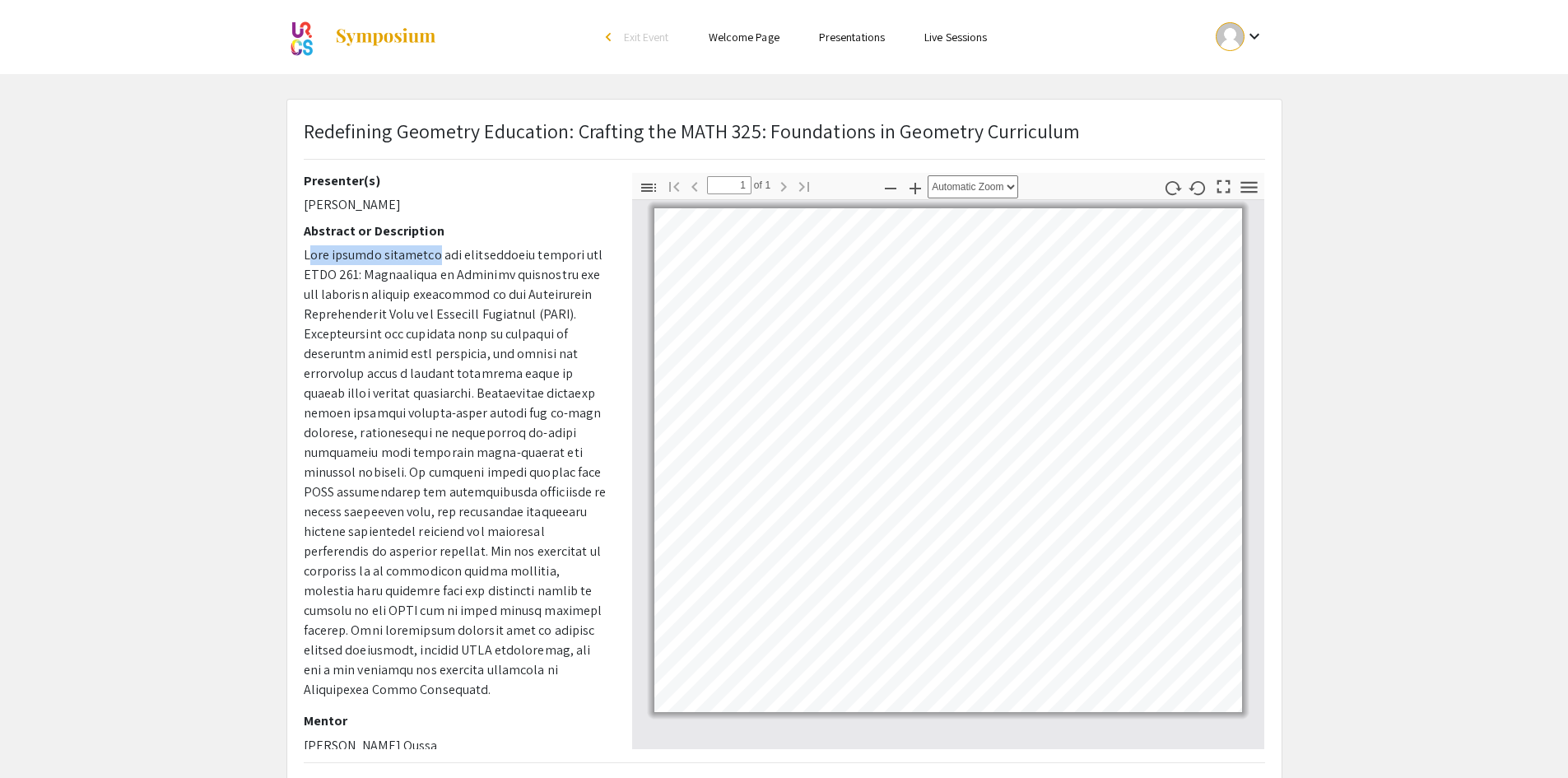
drag, startPoint x: 312, startPoint y: 249, endPoint x: 425, endPoint y: 250, distance: 113.0
click at [425, 250] on span at bounding box center [456, 472] width 303 height 452
click at [446, 317] on span at bounding box center [456, 472] width 303 height 452
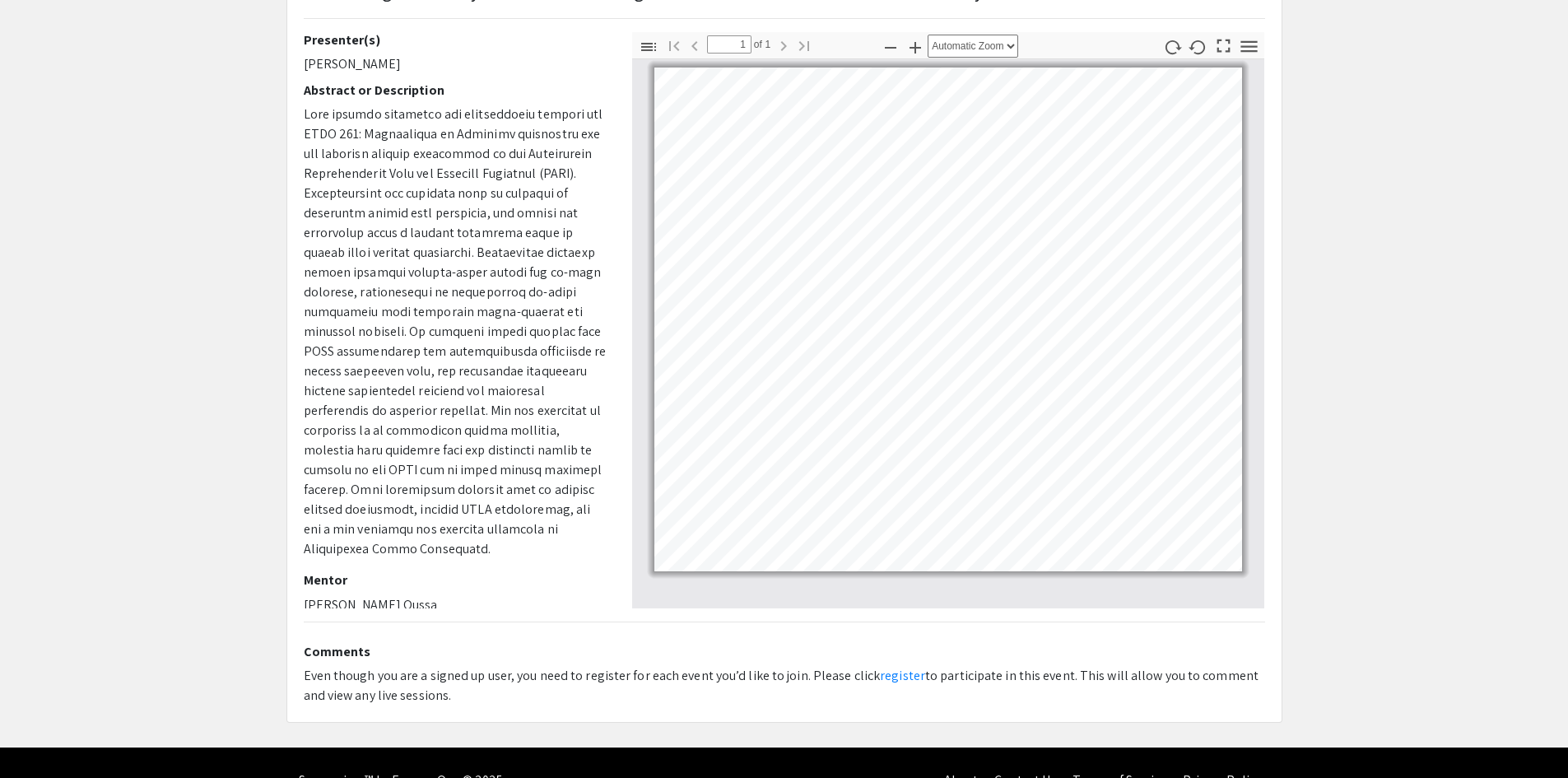
scroll to position [176, 0]
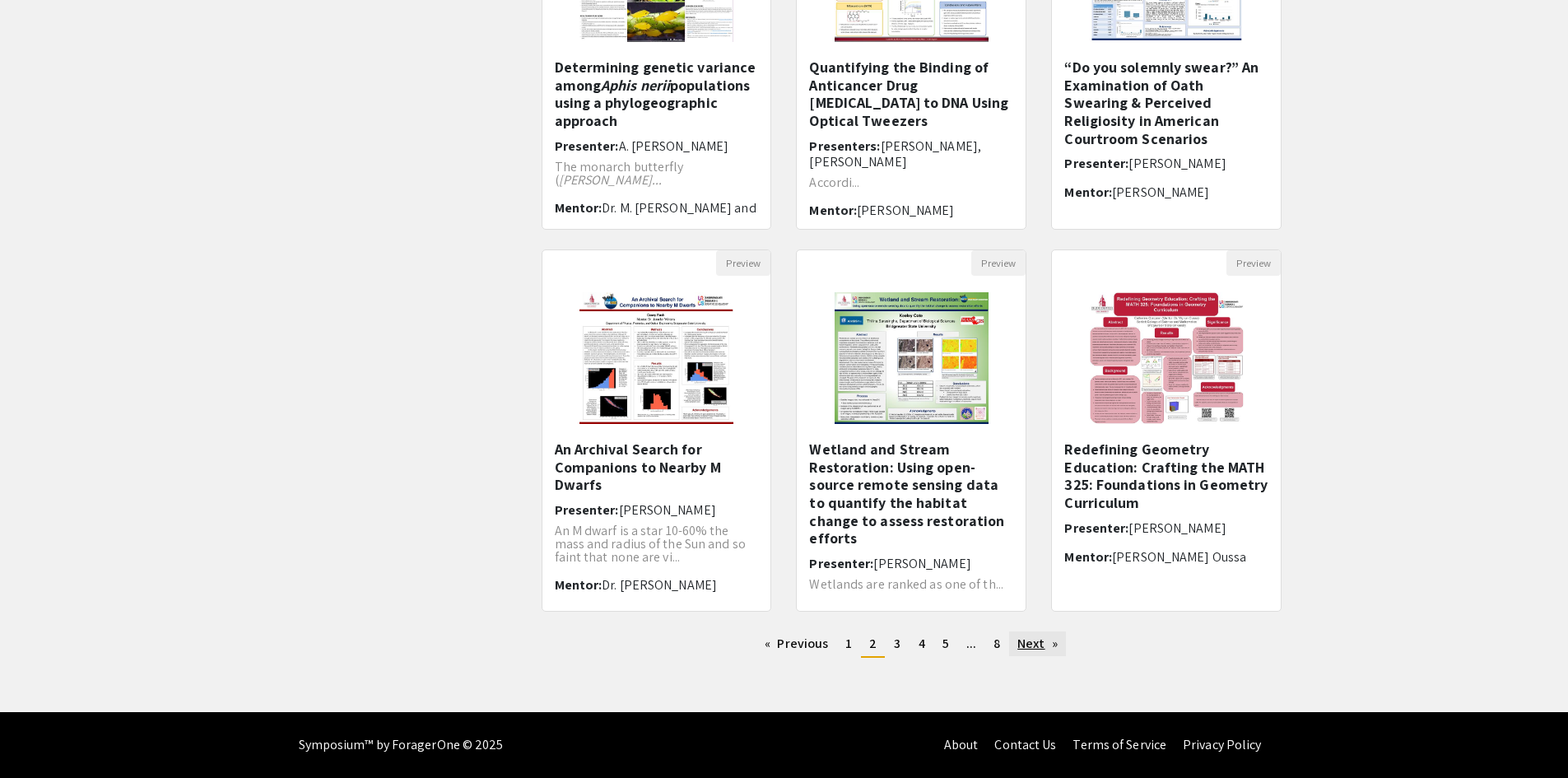
click at [1045, 639] on link "Next page" at bounding box center [1037, 643] width 57 height 25
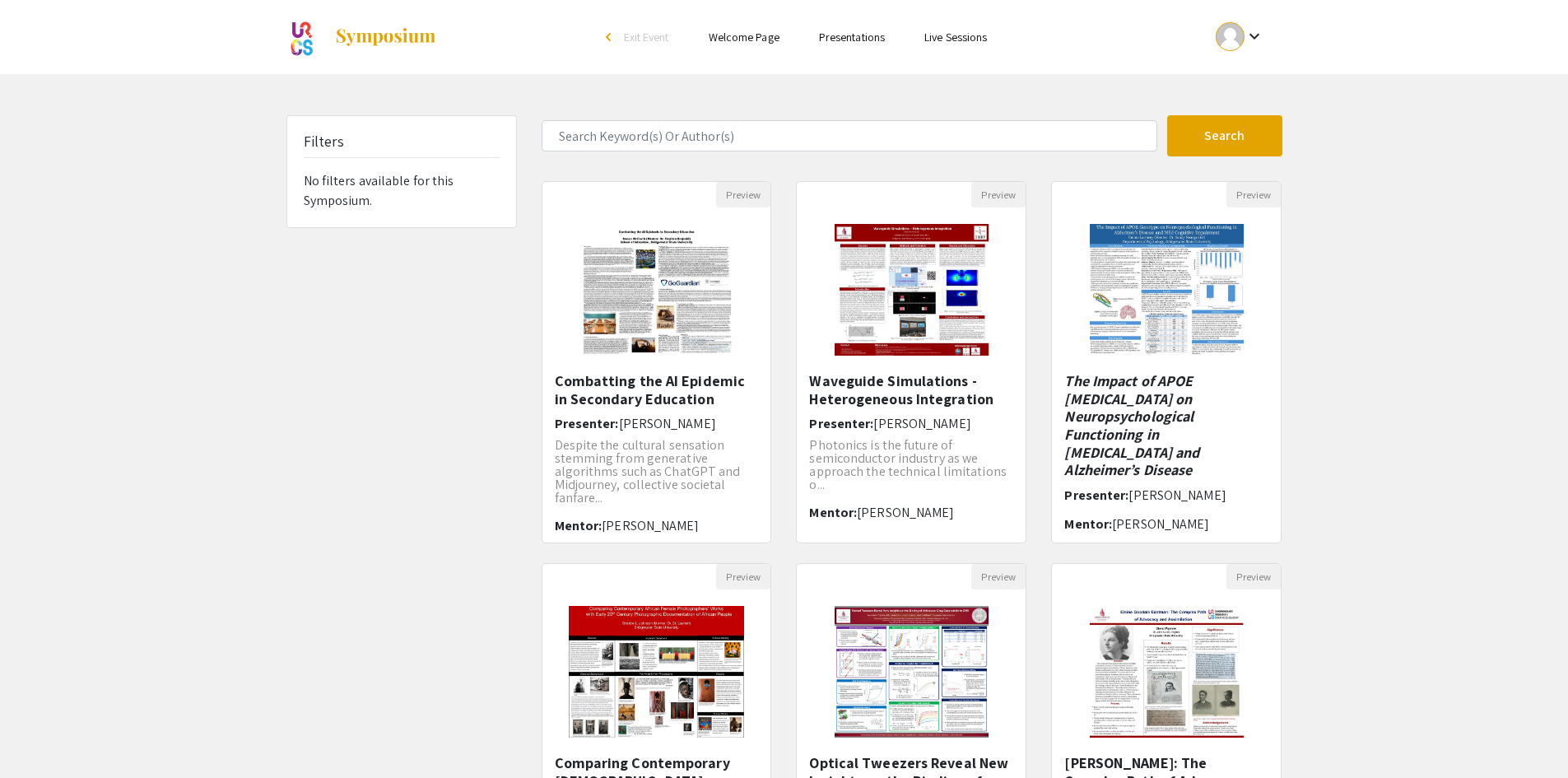
click at [848, 40] on link "Presentations" at bounding box center [852, 36] width 66 height 15
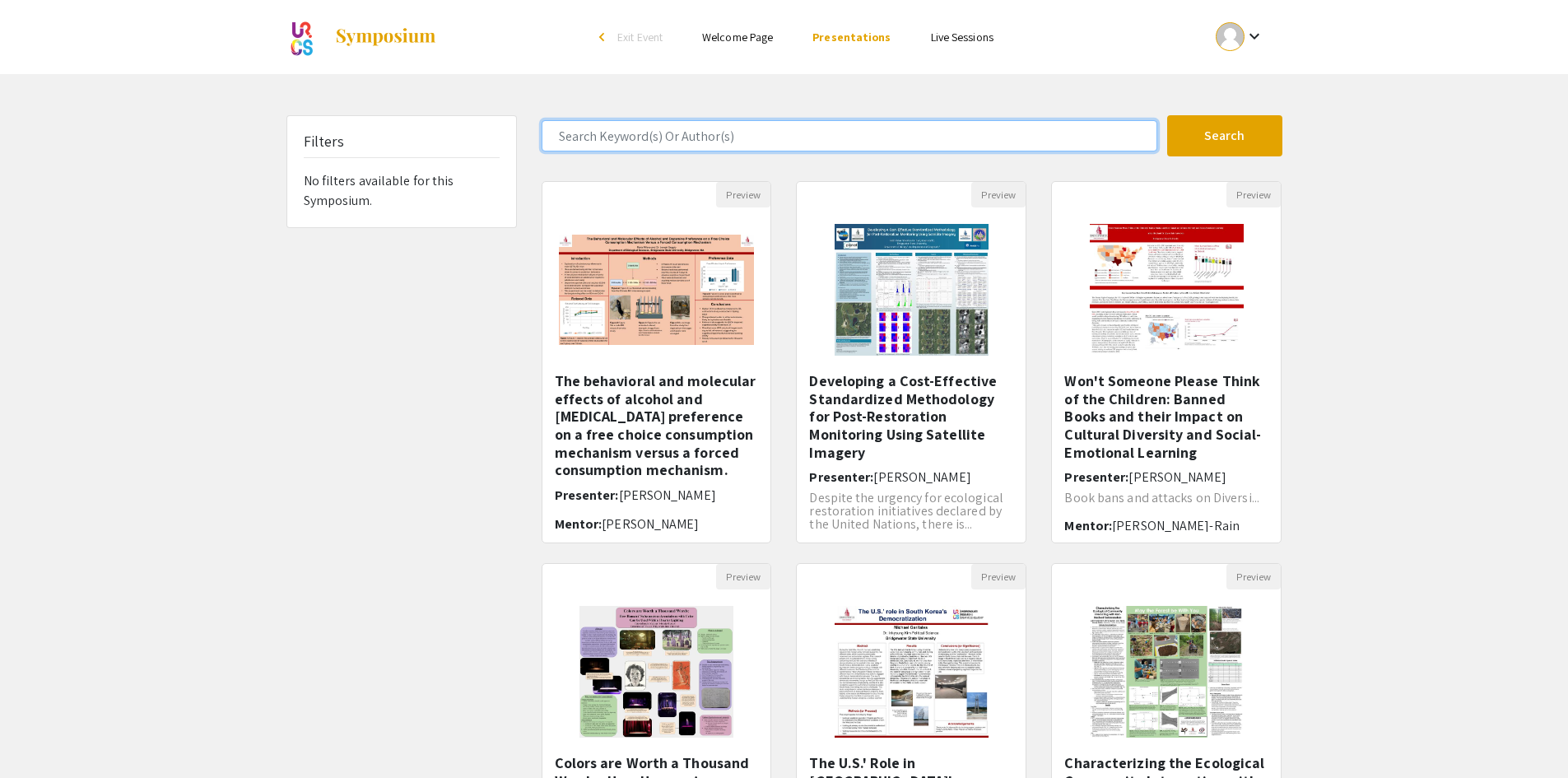
click at [800, 144] on input "Search Keyword(s) Or Author(s)" at bounding box center [849, 136] width 616 height 31
click at [1167, 115] on button "Search" at bounding box center [1225, 136] width 115 height 41
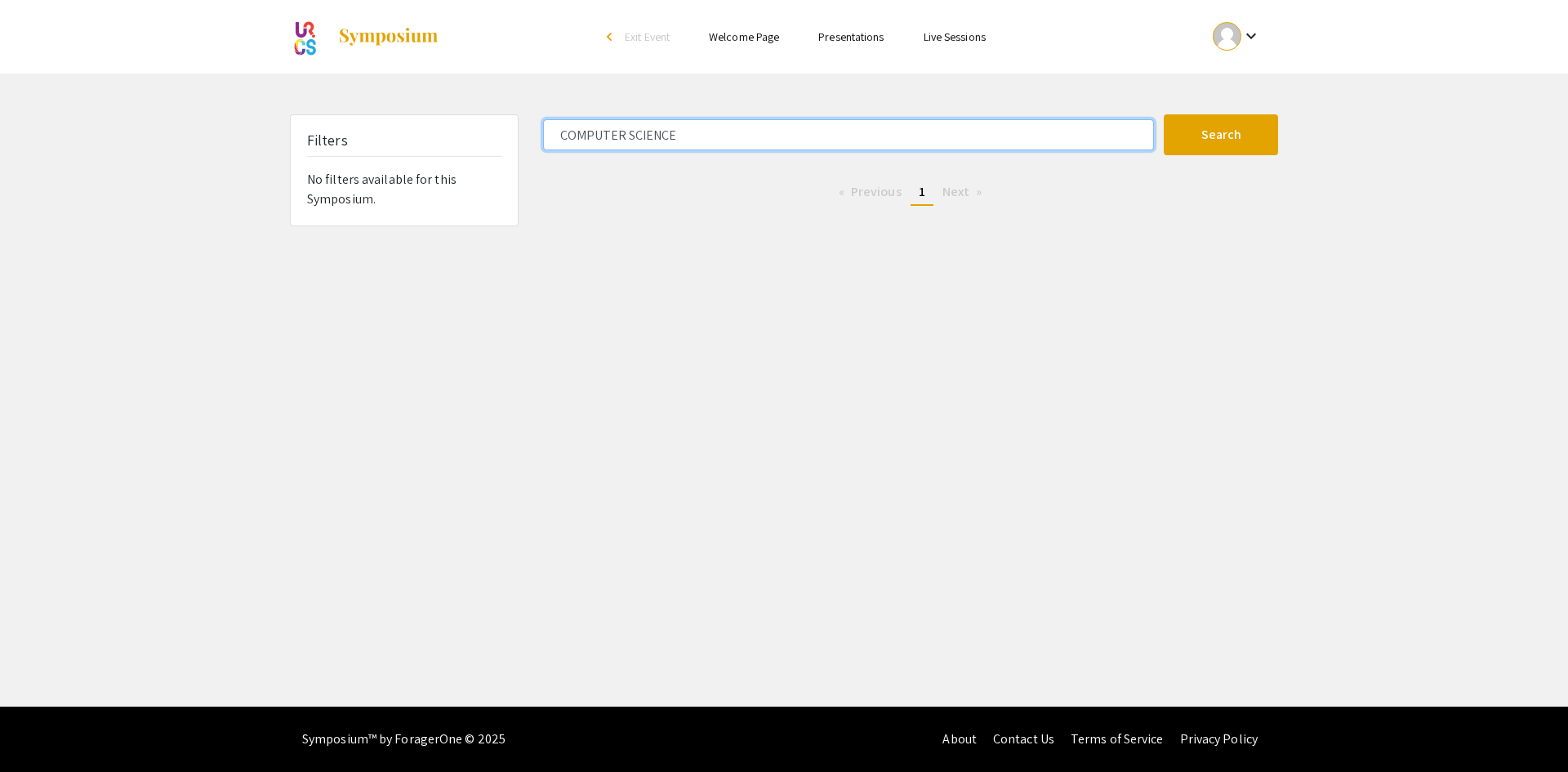
drag, startPoint x: 702, startPoint y: 132, endPoint x: 549, endPoint y: 120, distance: 153.5
click at [549, 120] on input "COMPUTER SCIENCE" at bounding box center [849, 135] width 611 height 31
type input "technology"
click at [1163, 114] on button "Search" at bounding box center [1221, 135] width 114 height 40
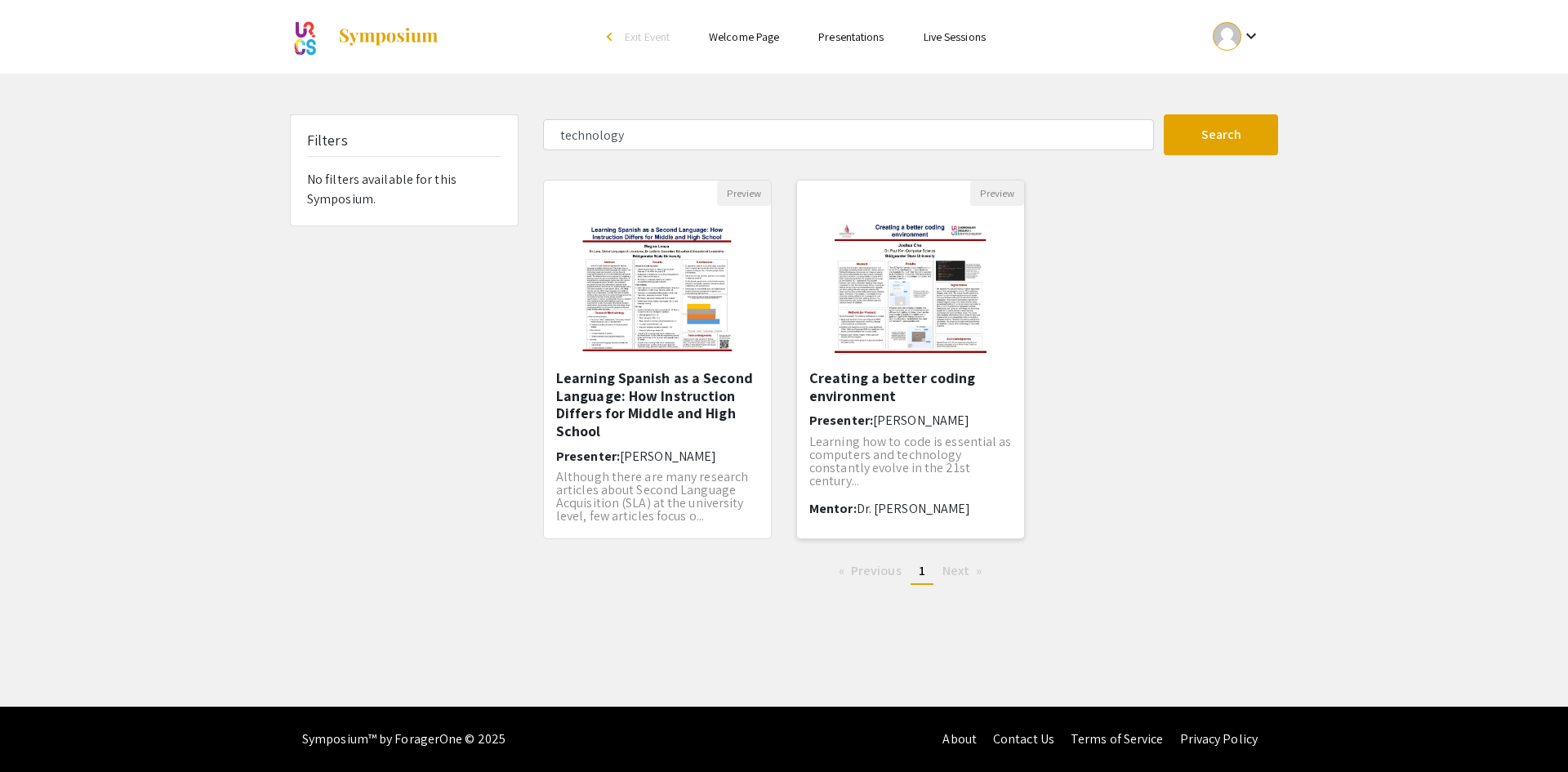
click at [949, 383] on h5 "Creating a better coding environment" at bounding box center [910, 387] width 202 height 35
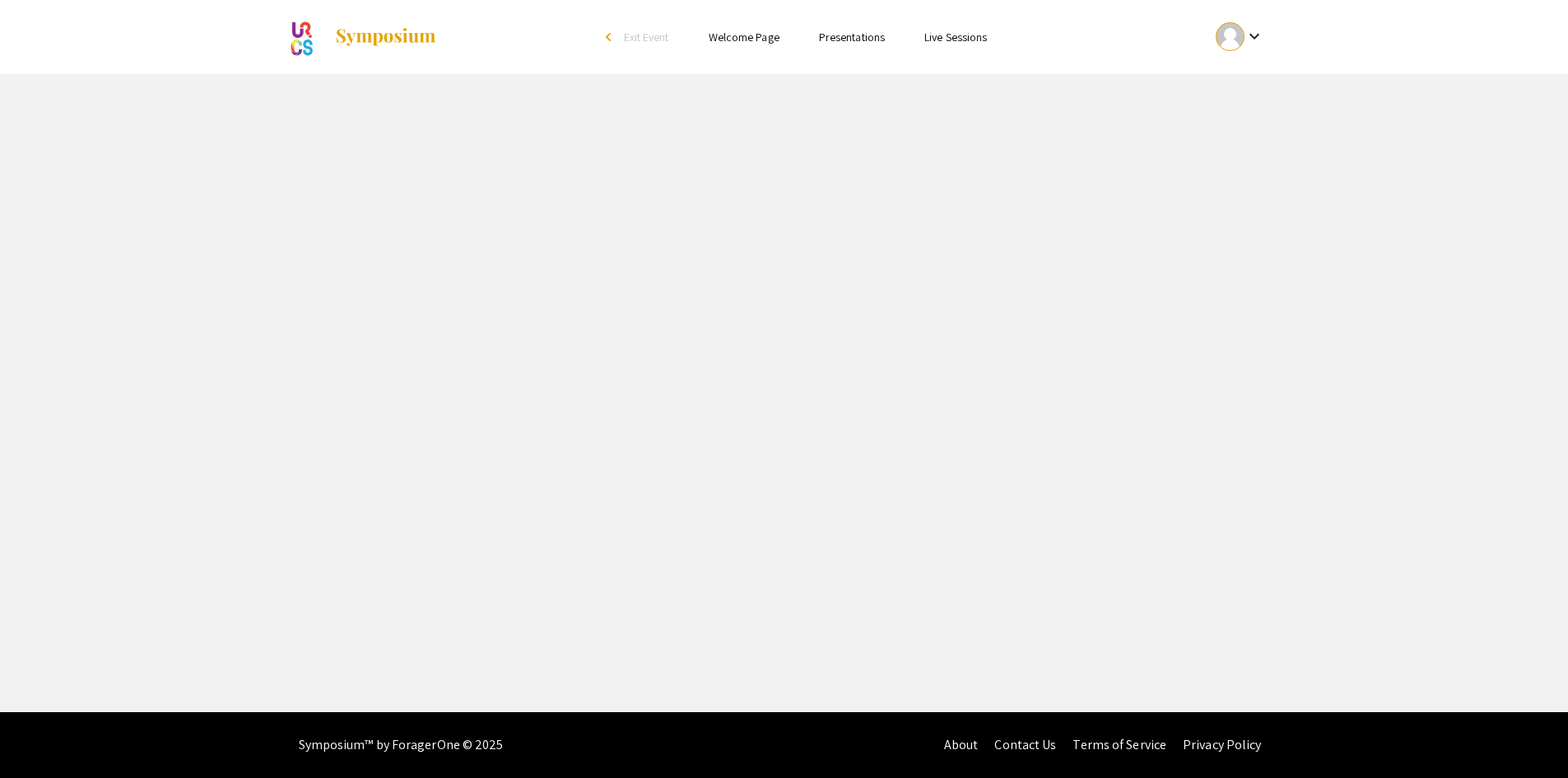
select select "custom"
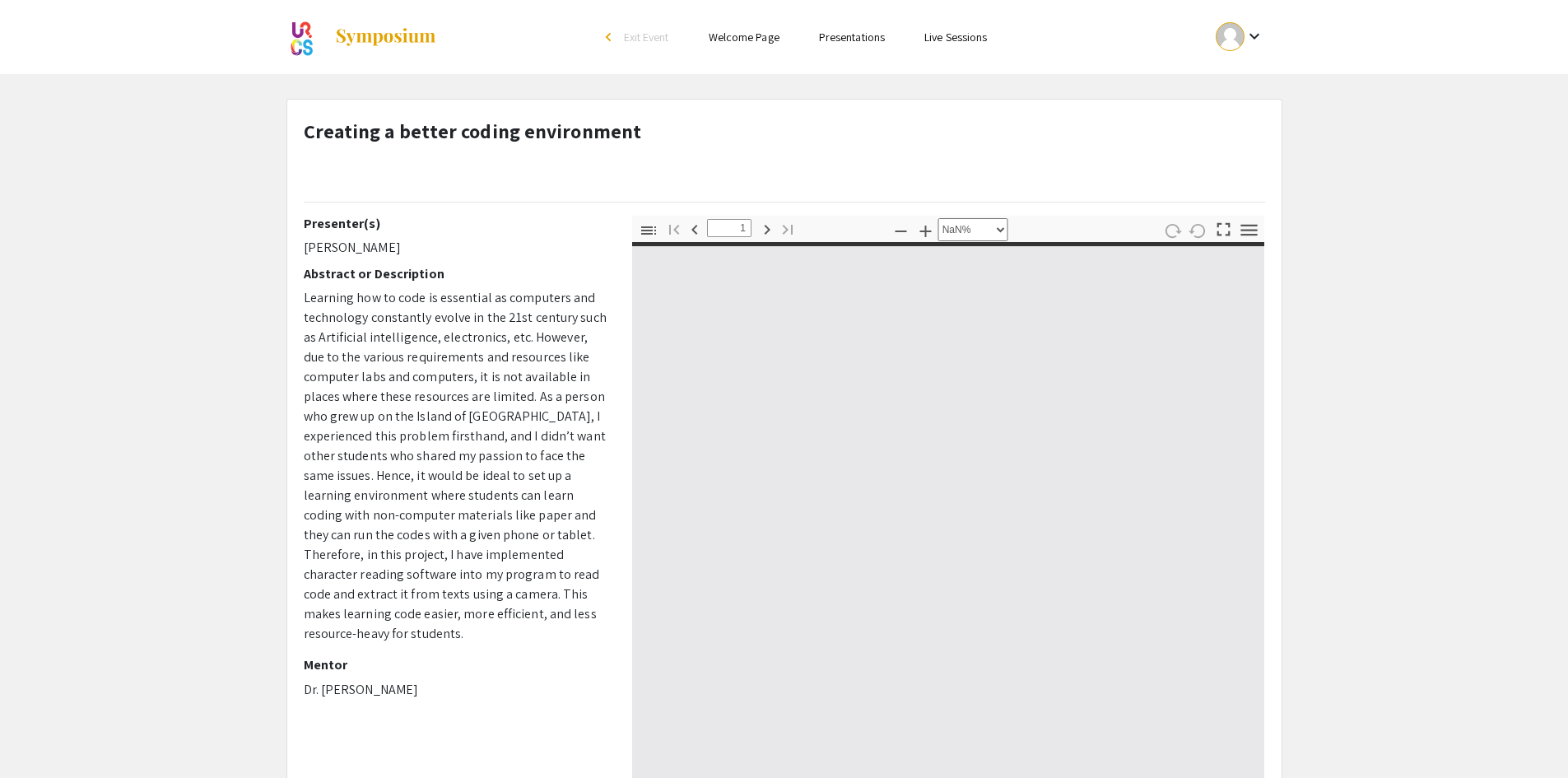
type input "0"
select select "custom"
type input "1"
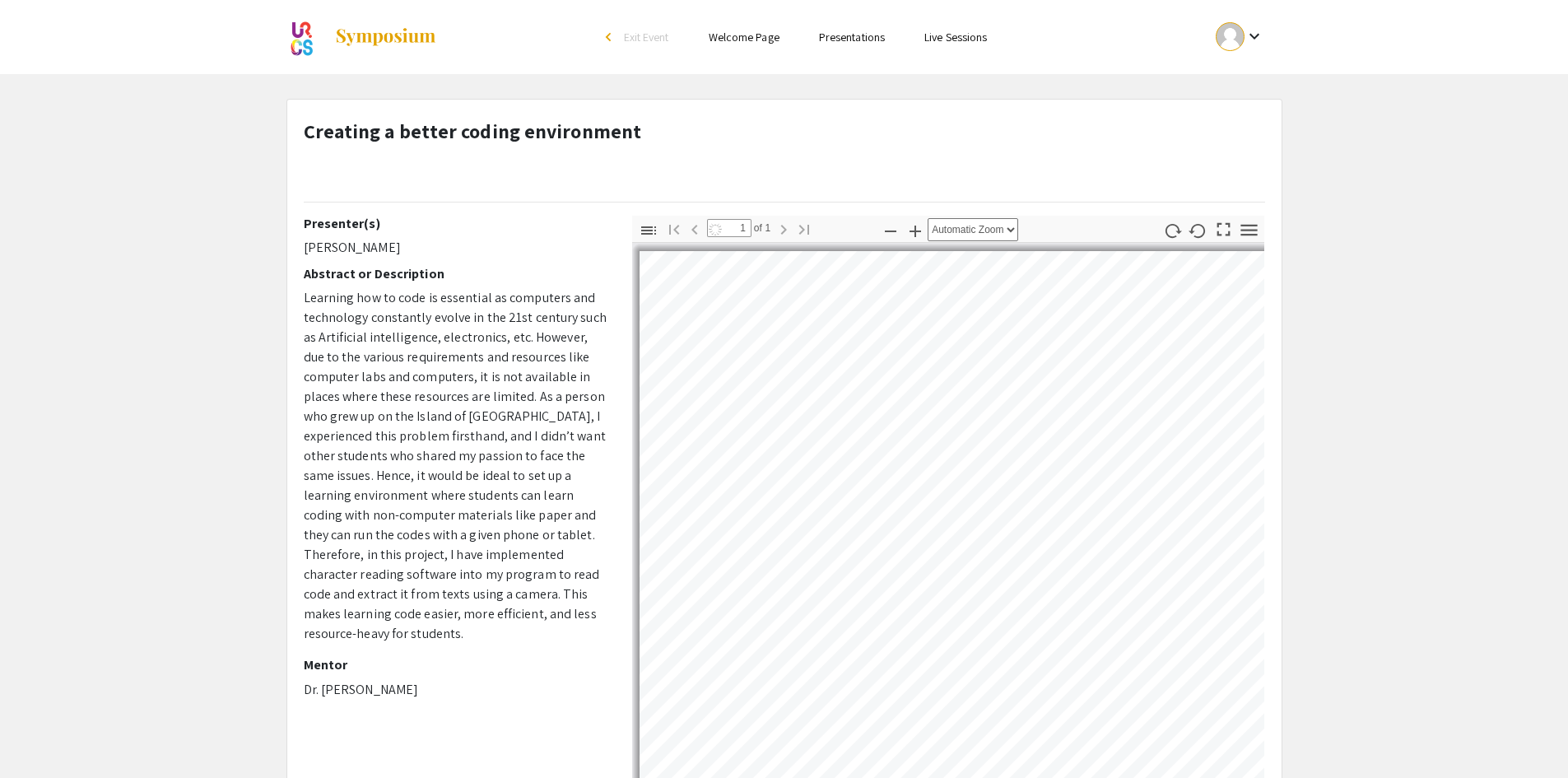
select select "auto"
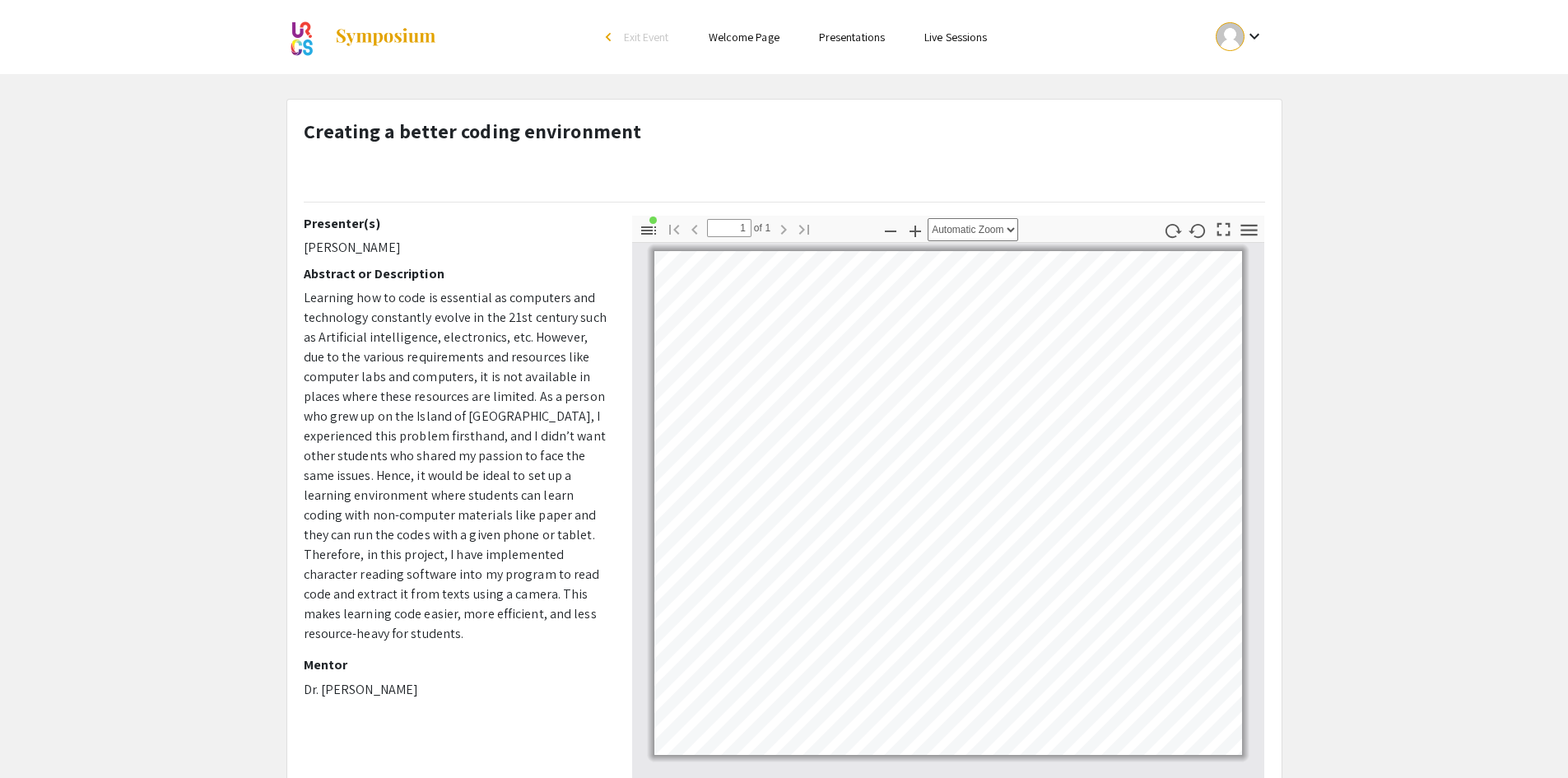
drag, startPoint x: 449, startPoint y: 331, endPoint x: 456, endPoint y: 314, distance: 18.4
click at [450, 332] on span "Learning how to code is essential as computers and technology constantly evolve…" at bounding box center [456, 465] width 303 height 353
click at [410, 291] on span "Learning how to code is essential as computers and technology constantly evolve…" at bounding box center [456, 465] width 303 height 353
drag, startPoint x: 360, startPoint y: 591, endPoint x: 572, endPoint y: 612, distance: 213.0
click at [572, 612] on p "Learning how to code is essential as computers and technology constantly evolve…" at bounding box center [456, 465] width 304 height 355
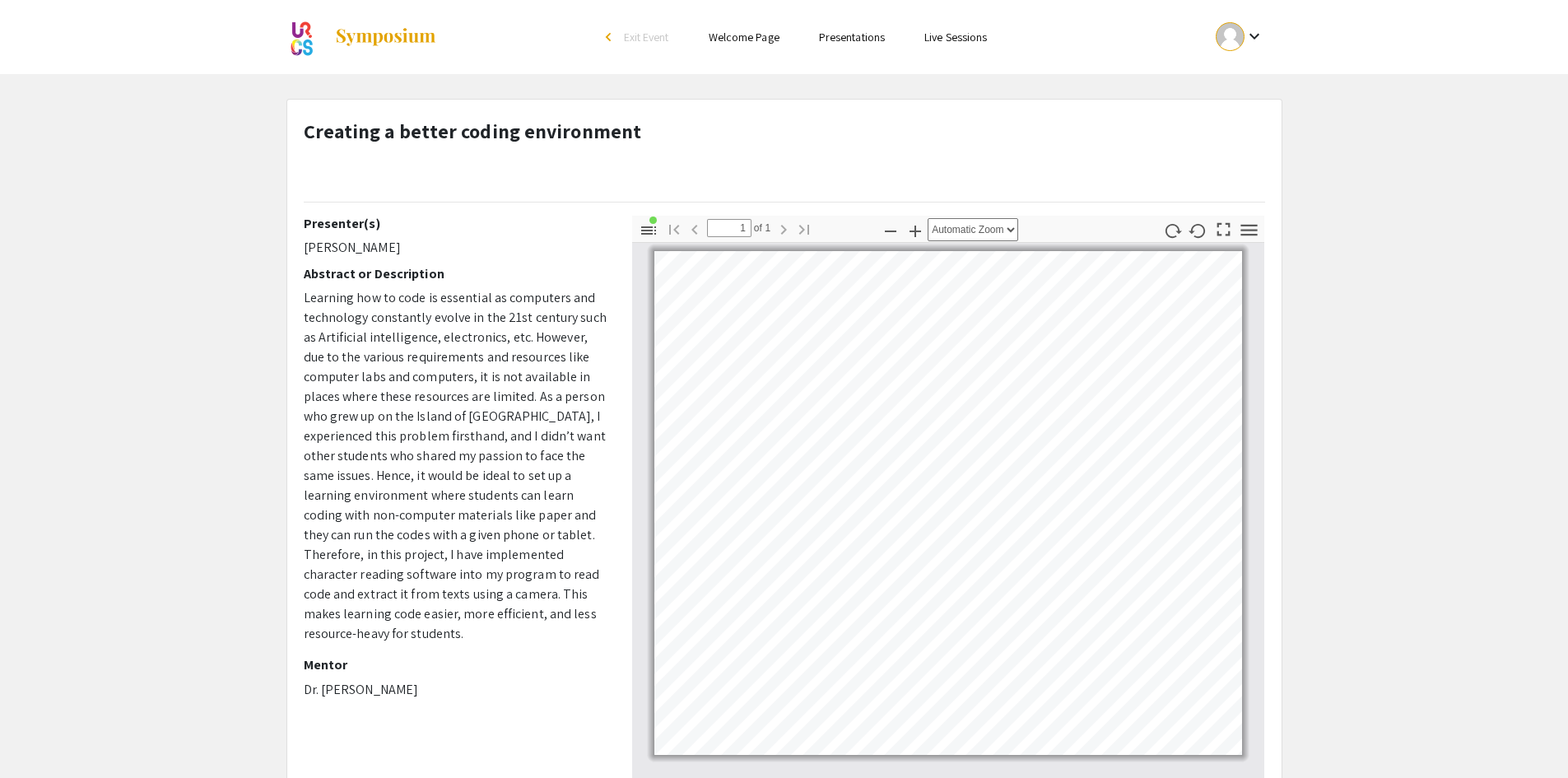
click at [488, 634] on div "Presenter(s) Joshua Cho Abstract or Description Learning how to code is essenti…" at bounding box center [456, 461] width 304 height 492
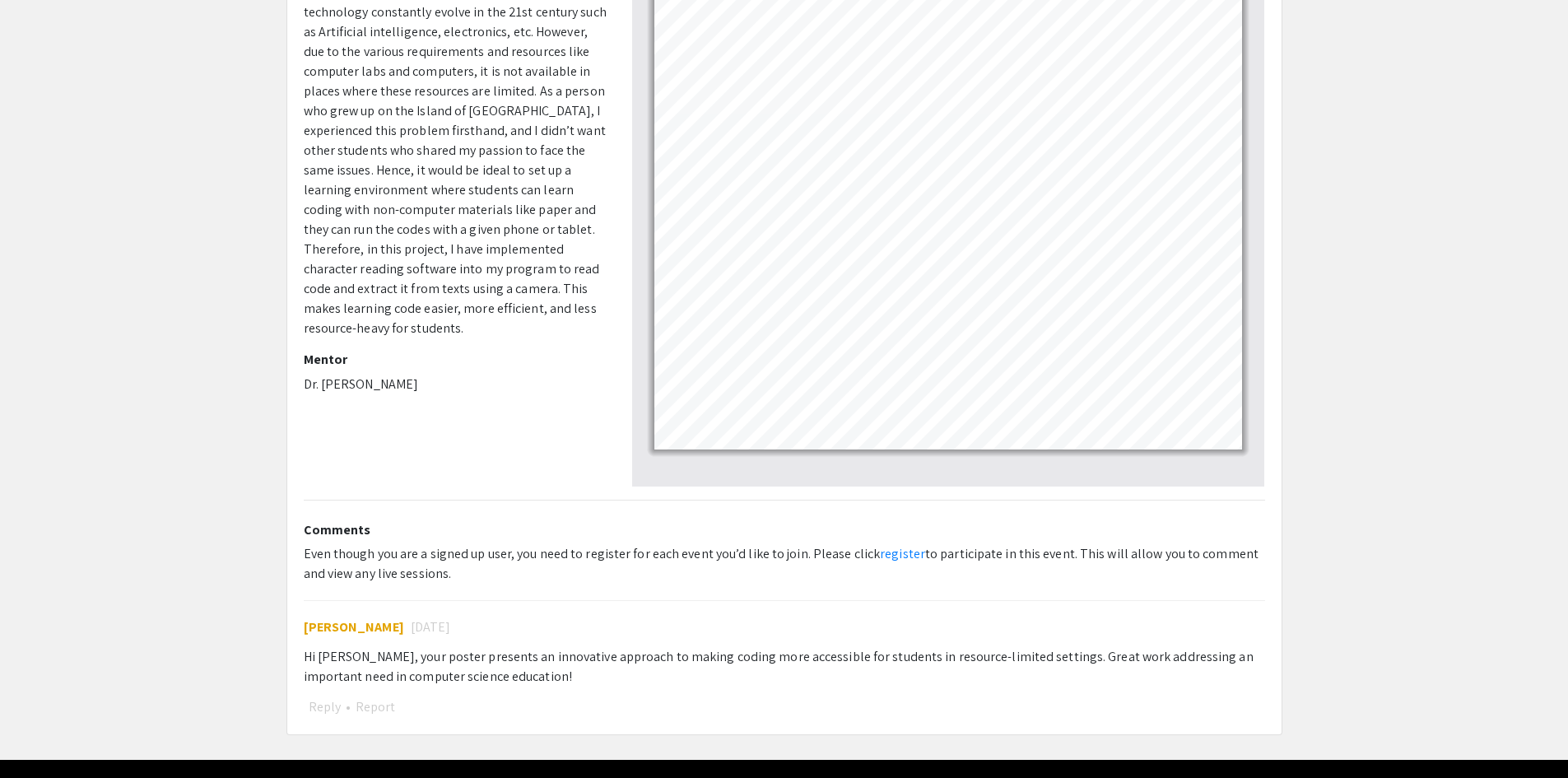
scroll to position [353, 0]
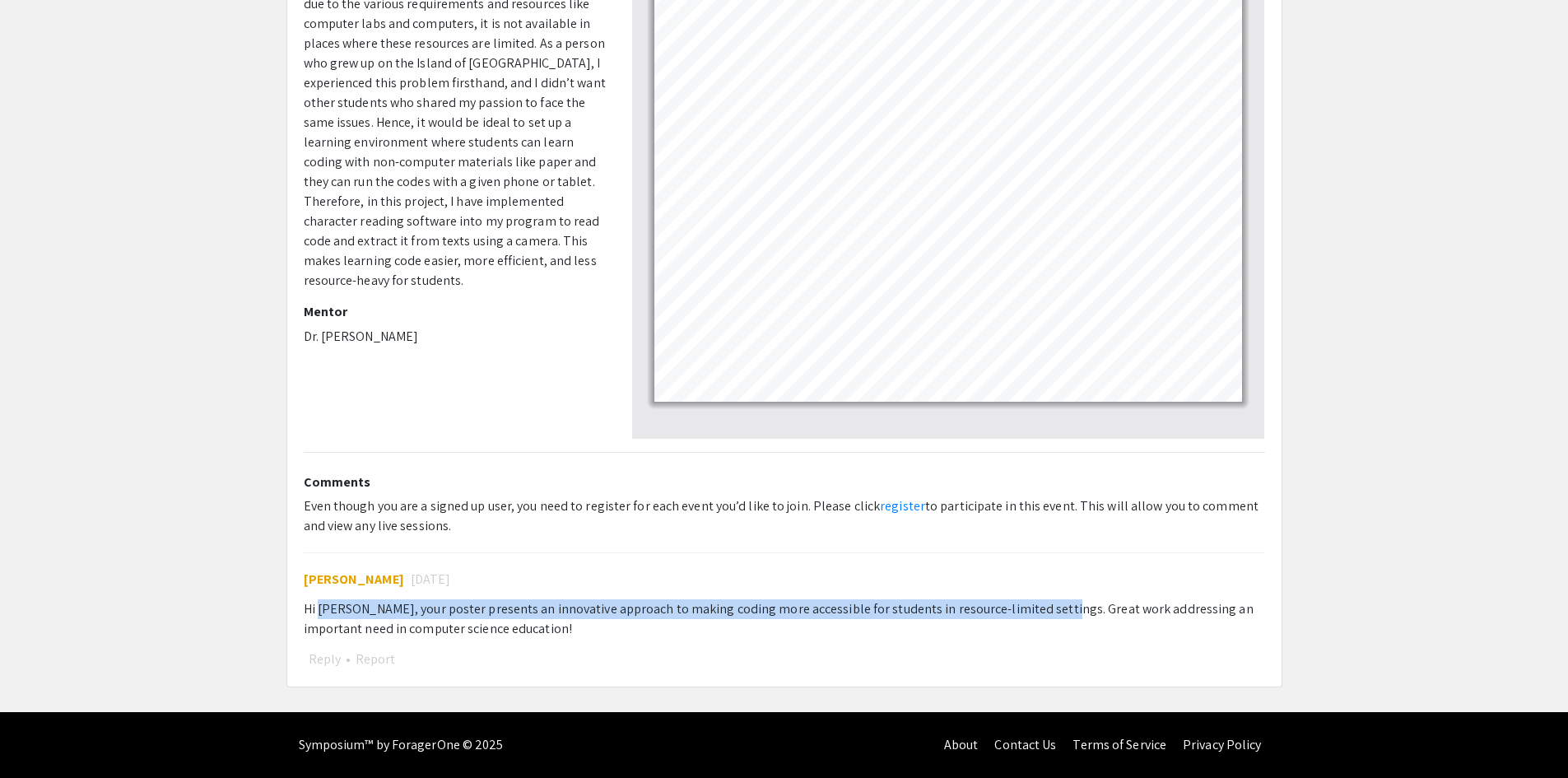
drag, startPoint x: 320, startPoint y: 598, endPoint x: 1049, endPoint y: 590, distance: 729.0
click at [1048, 593] on div "Wanchunzi Yu 10 months ago Hi Joshua, your poster presents an innovative approa…" at bounding box center [784, 611] width 962 height 118
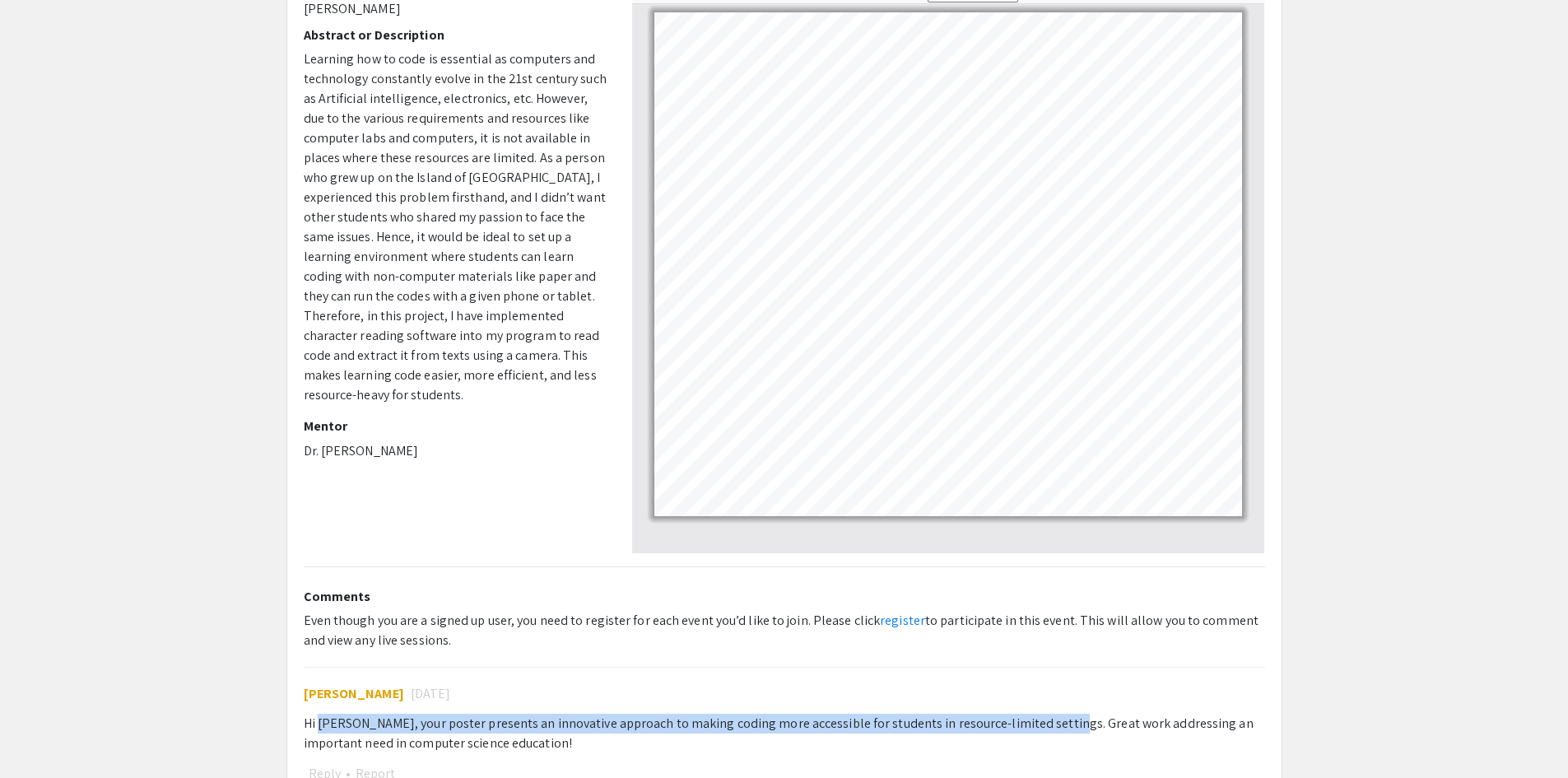
scroll to position [0, 0]
